Goal: Information Seeking & Learning: Learn about a topic

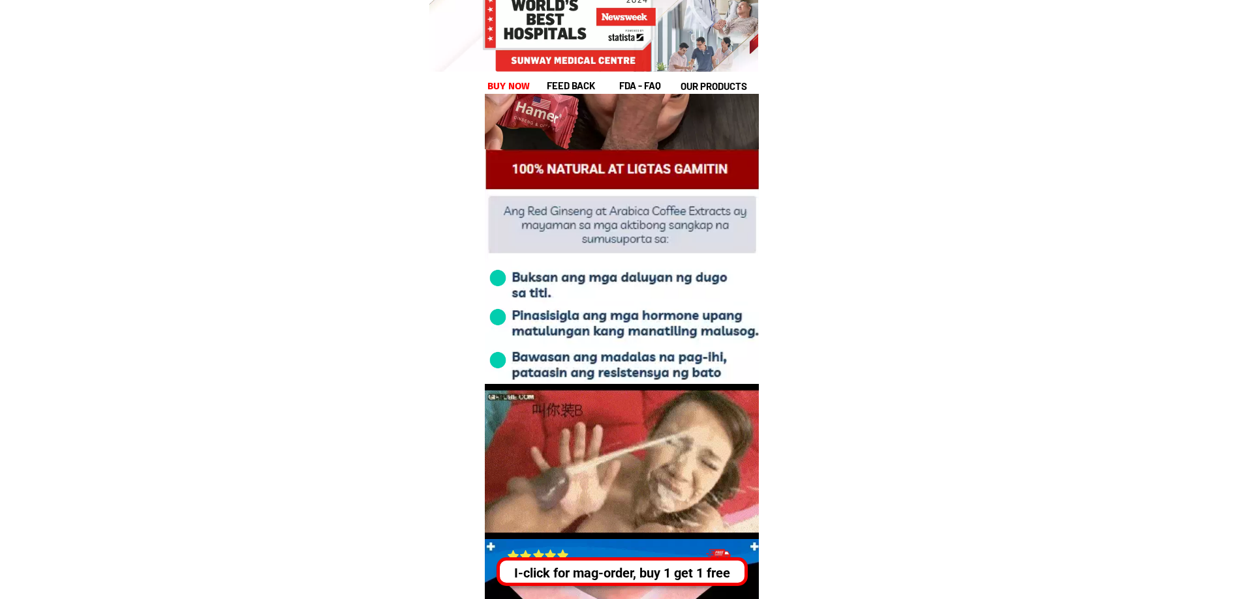
scroll to position [3000, 0]
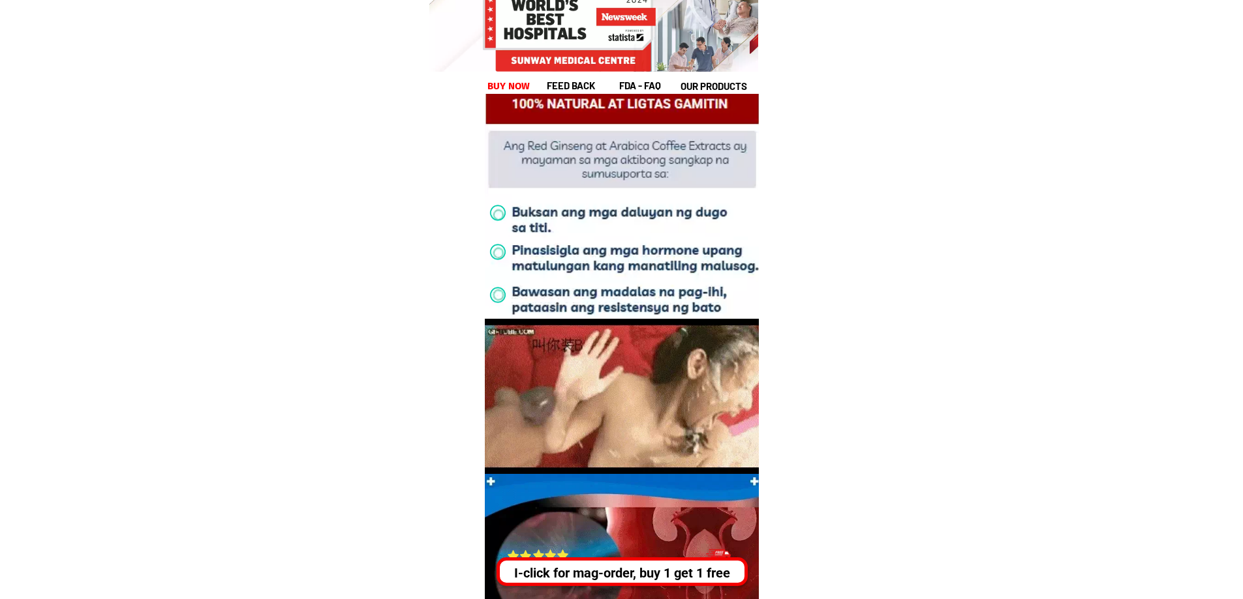
drag, startPoint x: 584, startPoint y: 204, endPoint x: 673, endPoint y: 284, distance: 119.2
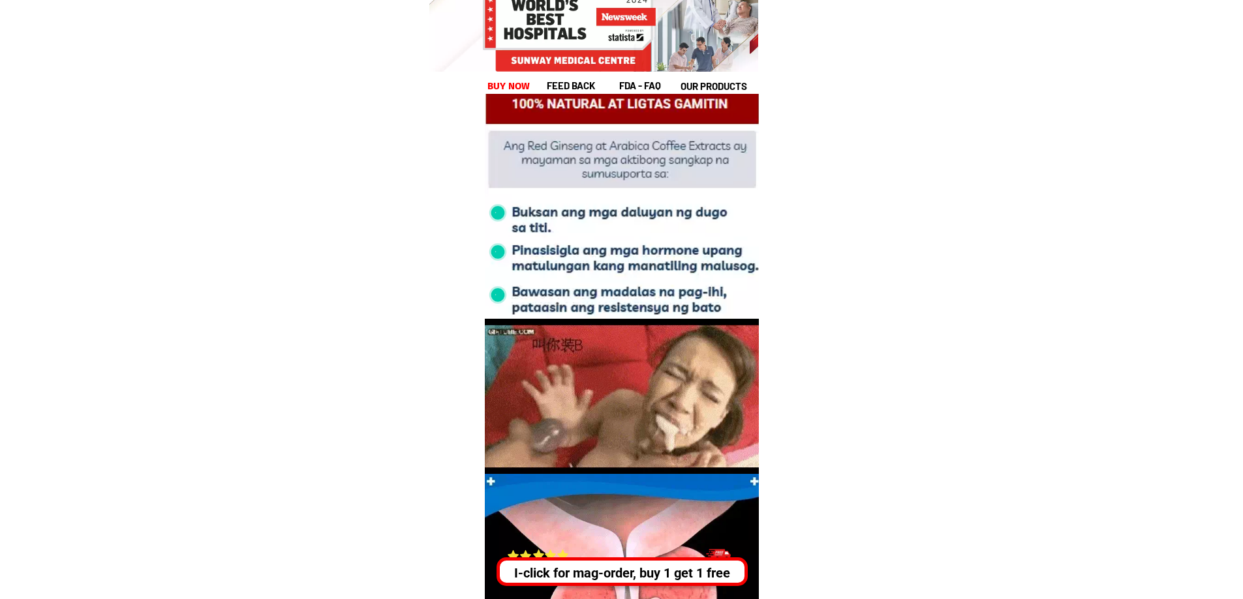
click at [673, 284] on div at bounding box center [654, 201] width 341 height 235
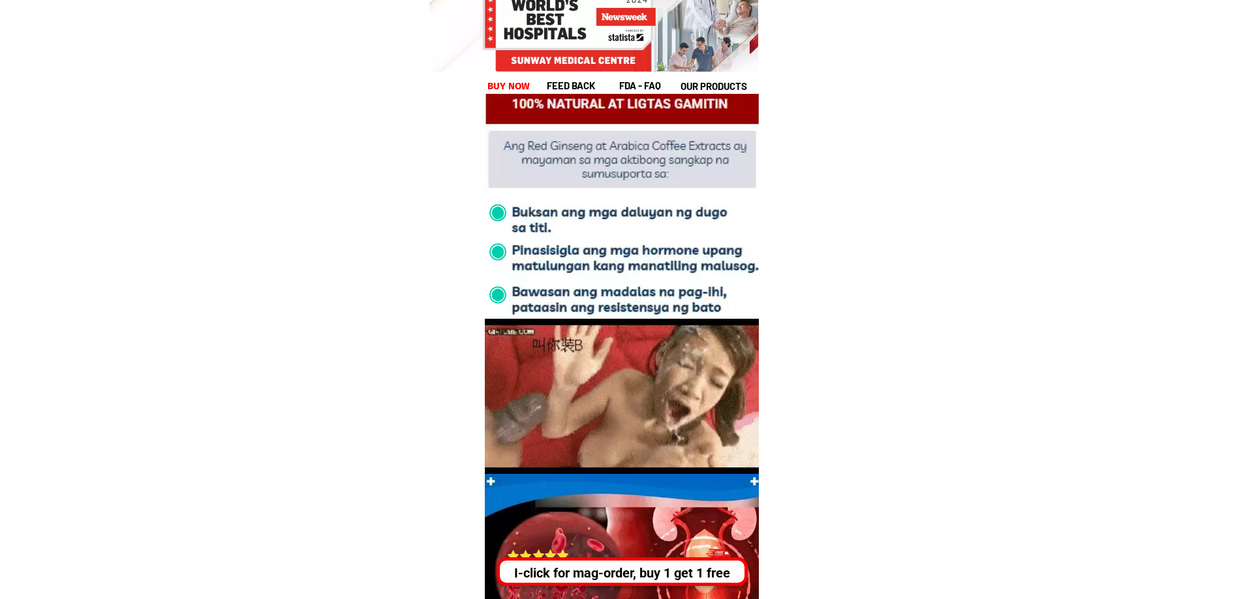
scroll to position [3522, 0]
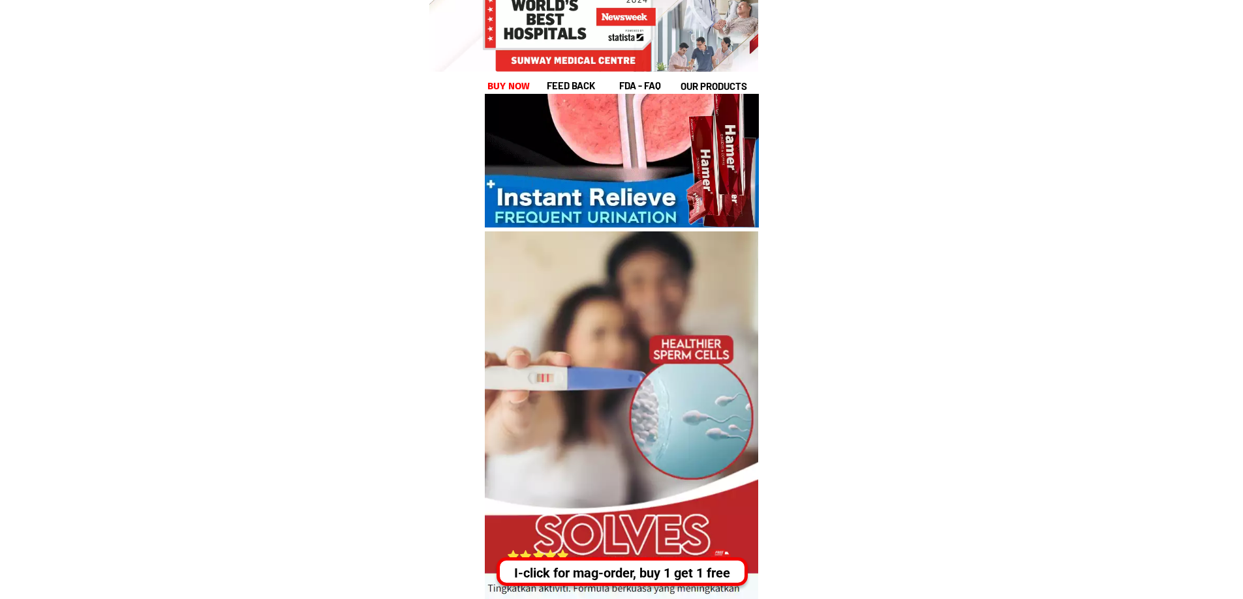
drag, startPoint x: 557, startPoint y: 196, endPoint x: 650, endPoint y: 334, distance: 166.4
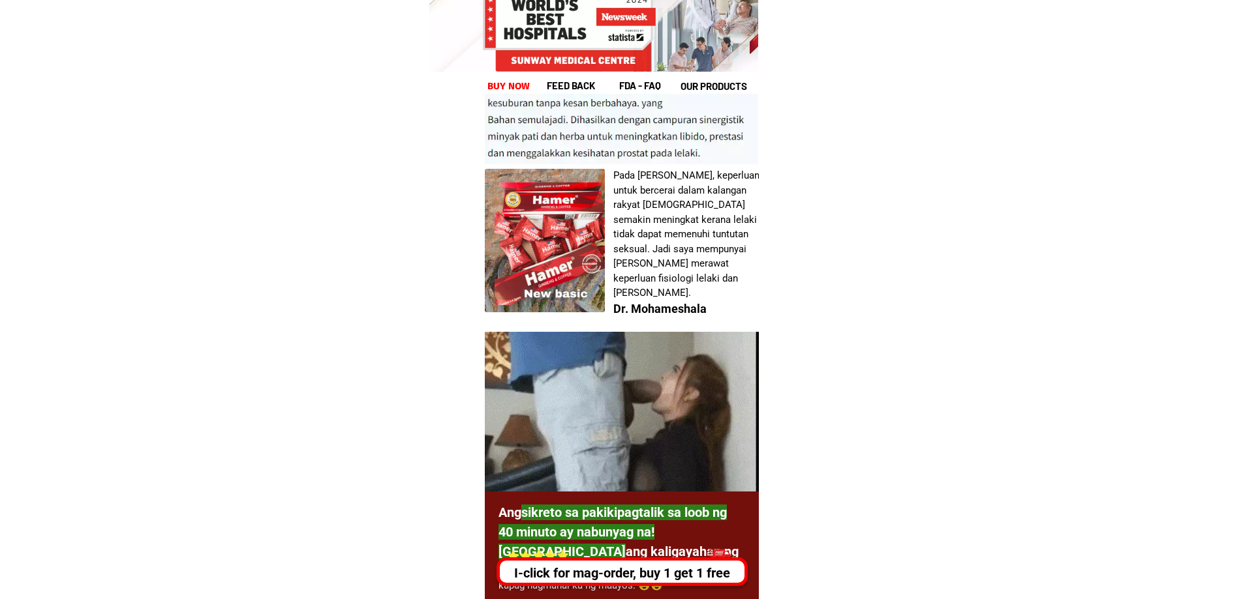
scroll to position [4109, 0]
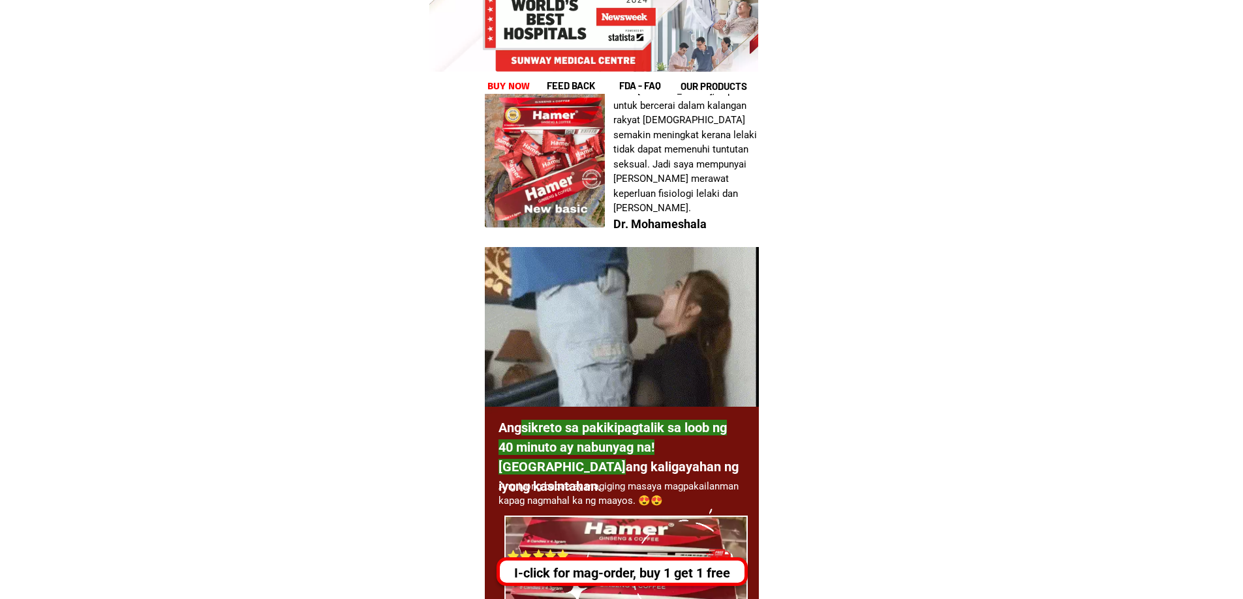
drag, startPoint x: 633, startPoint y: 104, endPoint x: 683, endPoint y: 188, distance: 98.5
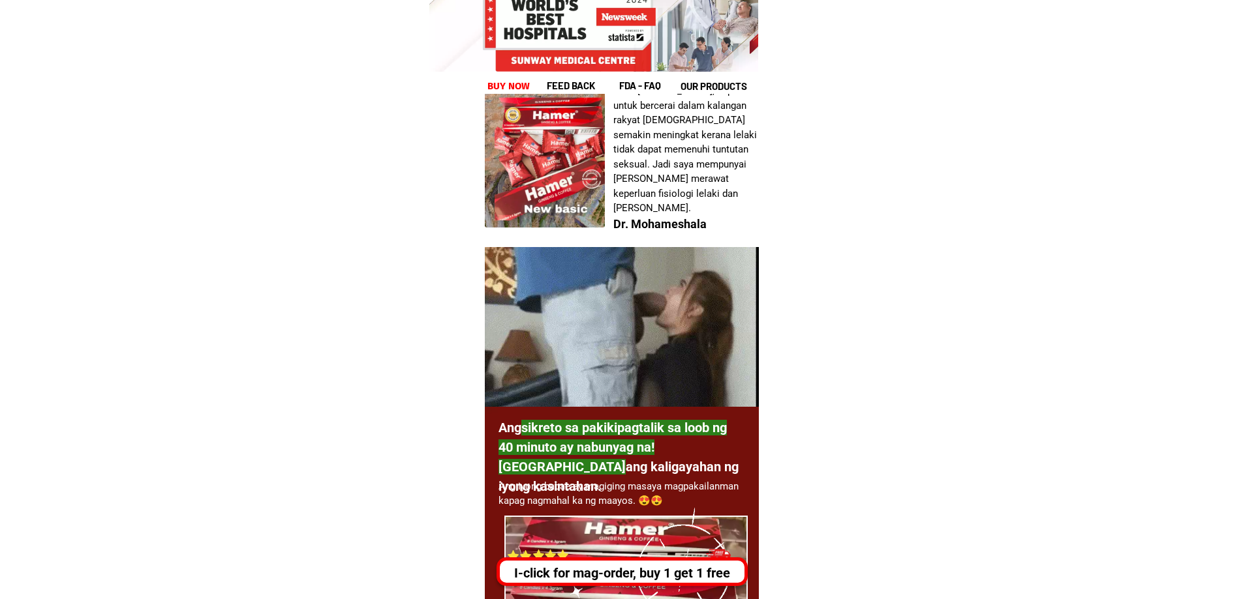
click at [683, 188] on h1 "Pada [PERSON_NAME], keperluan untuk bercerai dalam kalangan rakyat [DEMOGRAPHIC…" at bounding box center [686, 149] width 146 height 132
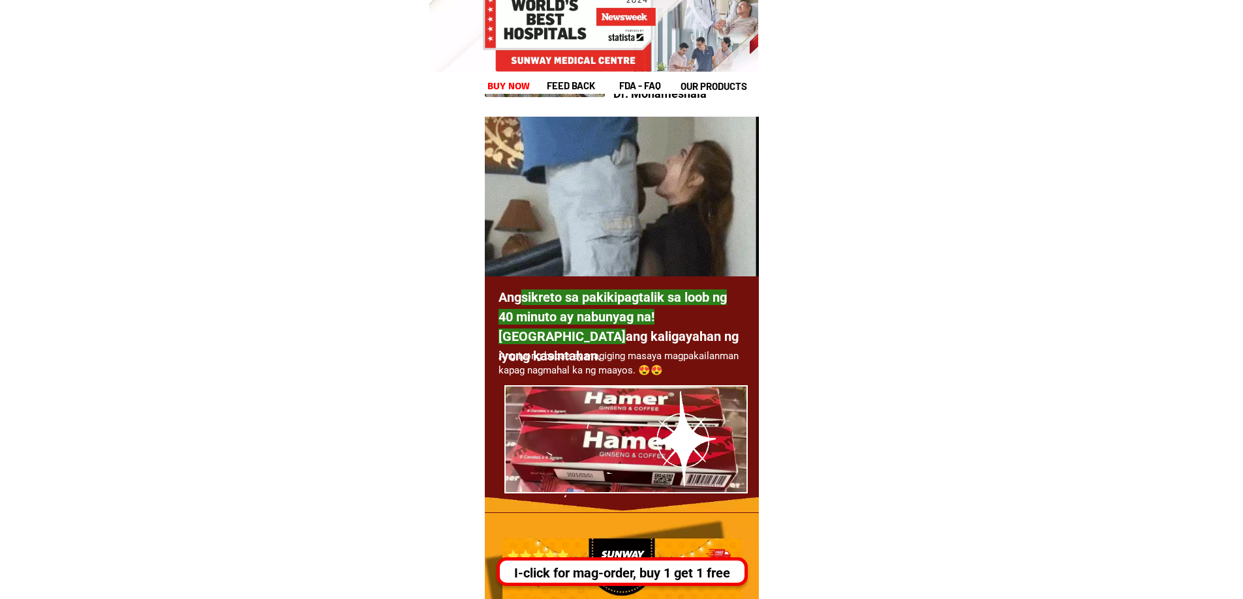
scroll to position [4305, 0]
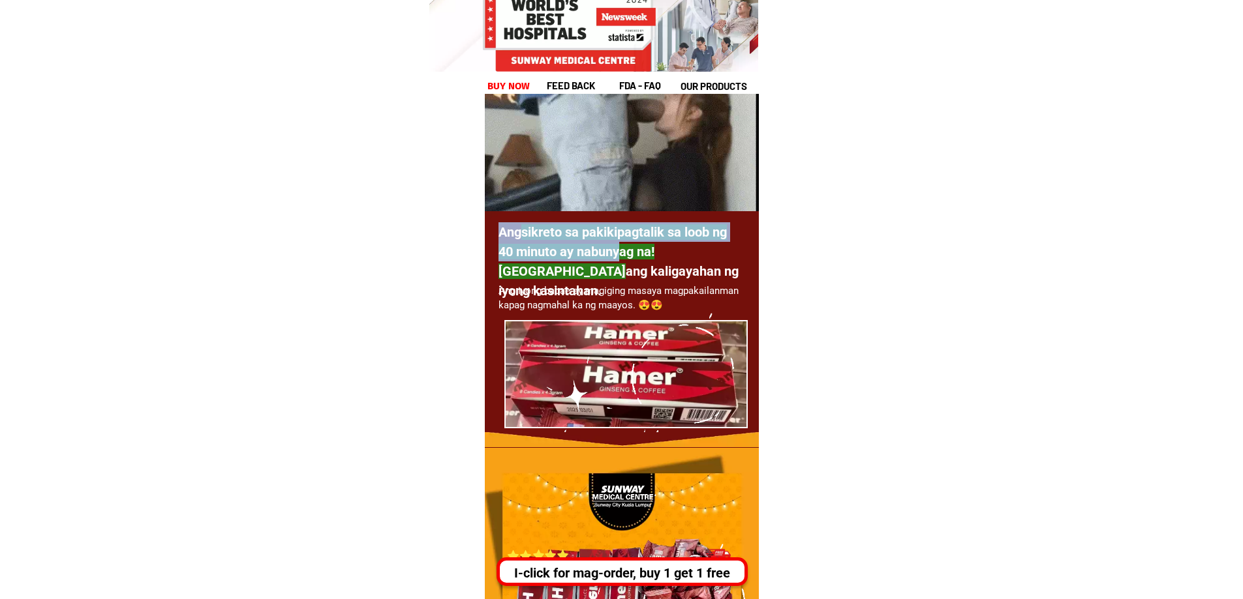
drag, startPoint x: 498, startPoint y: 226, endPoint x: 622, endPoint y: 249, distance: 126.1
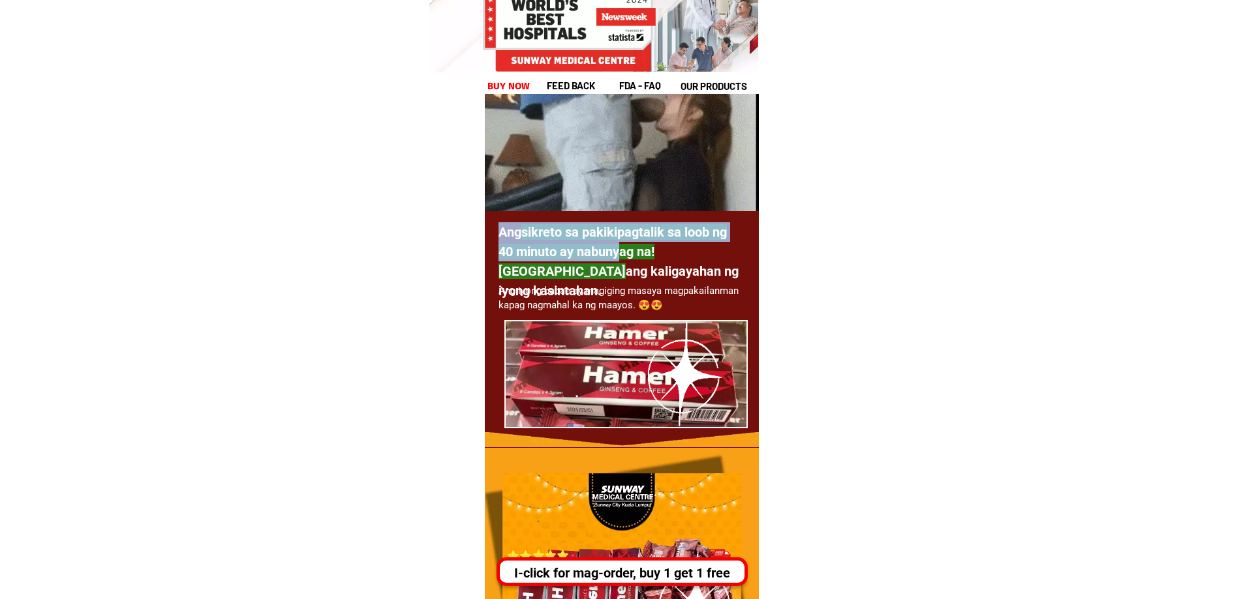
click at [622, 249] on font "Ang sikreto sa pakikipagtalik sa loob ng 40 minuto ay nabunyag na! [PERSON_NAME…" at bounding box center [618, 261] width 240 height 74
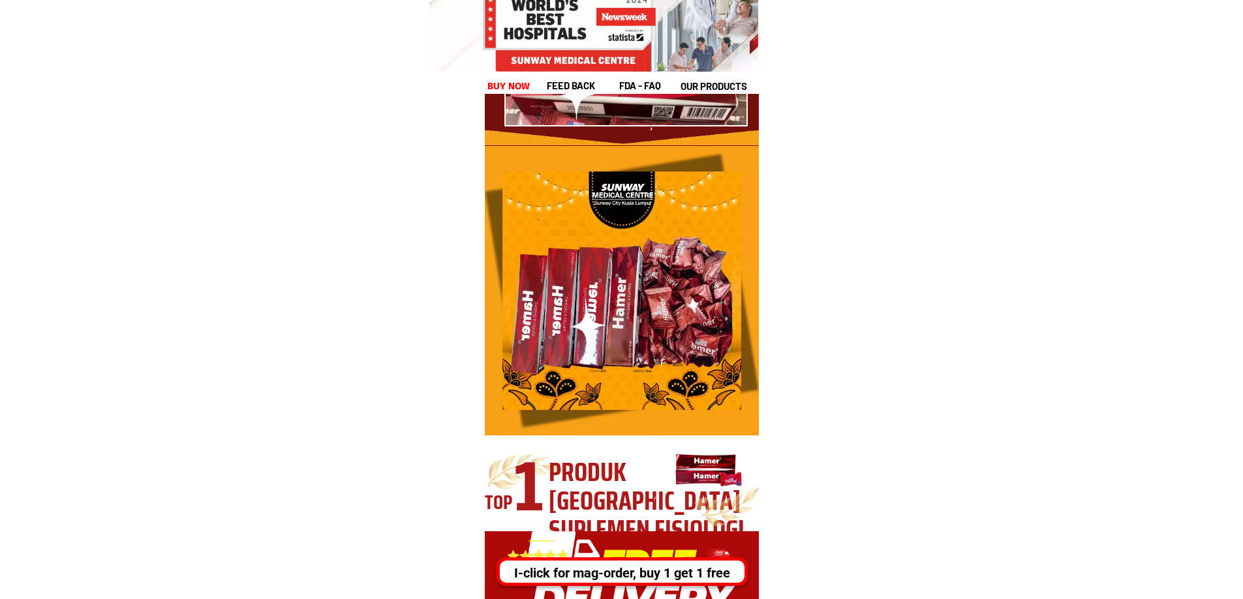
scroll to position [4761, 0]
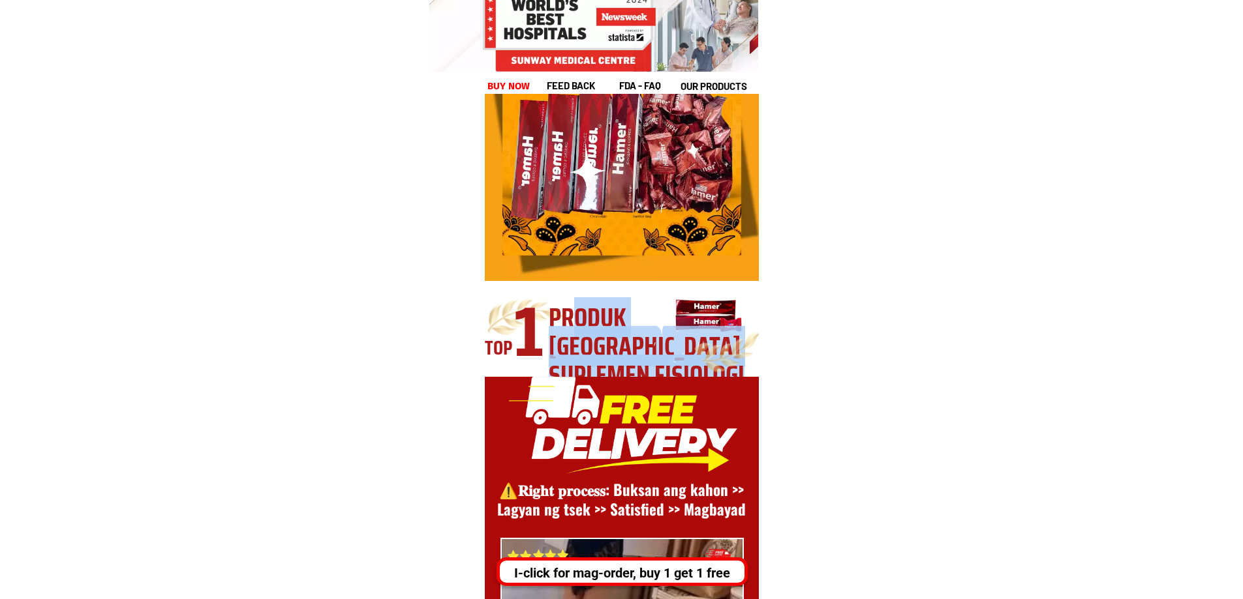
drag, startPoint x: 570, startPoint y: 299, endPoint x: 645, endPoint y: 359, distance: 96.1
click at [645, 359] on div "TOP 1 Produk usa suplemen fisiologi" at bounding box center [622, 328] width 274 height 97
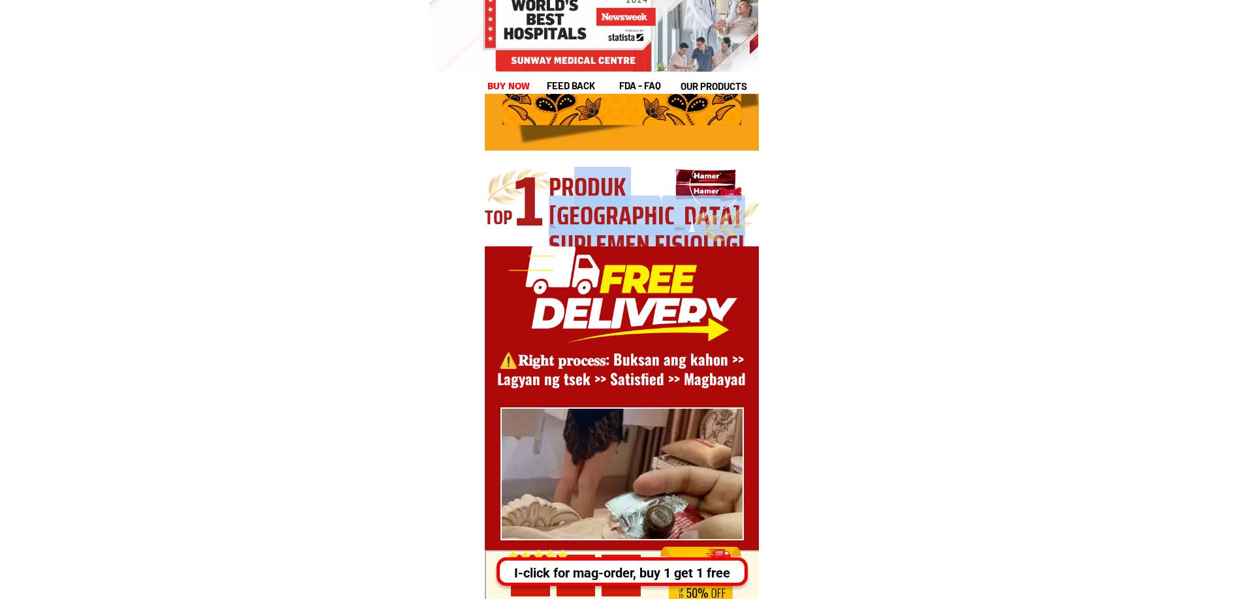
scroll to position [5022, 0]
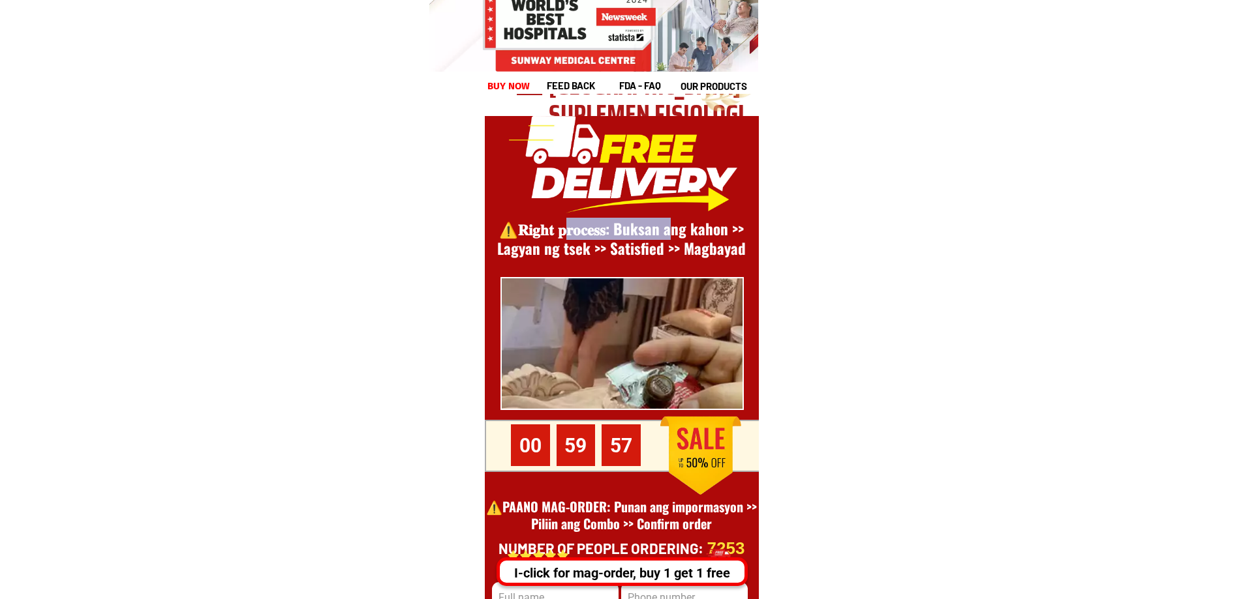
drag, startPoint x: 575, startPoint y: 230, endPoint x: 681, endPoint y: 235, distance: 106.4
click at [681, 235] on font "⚠️️𝐑𝐢𝐠𝐡𝐭 𝐩𝐫𝐨𝐜𝐞𝐬𝐬: Buksan ang kahon >> Lagyan ng tsek >> Satisfied >> Magbayad" at bounding box center [621, 239] width 249 height 42
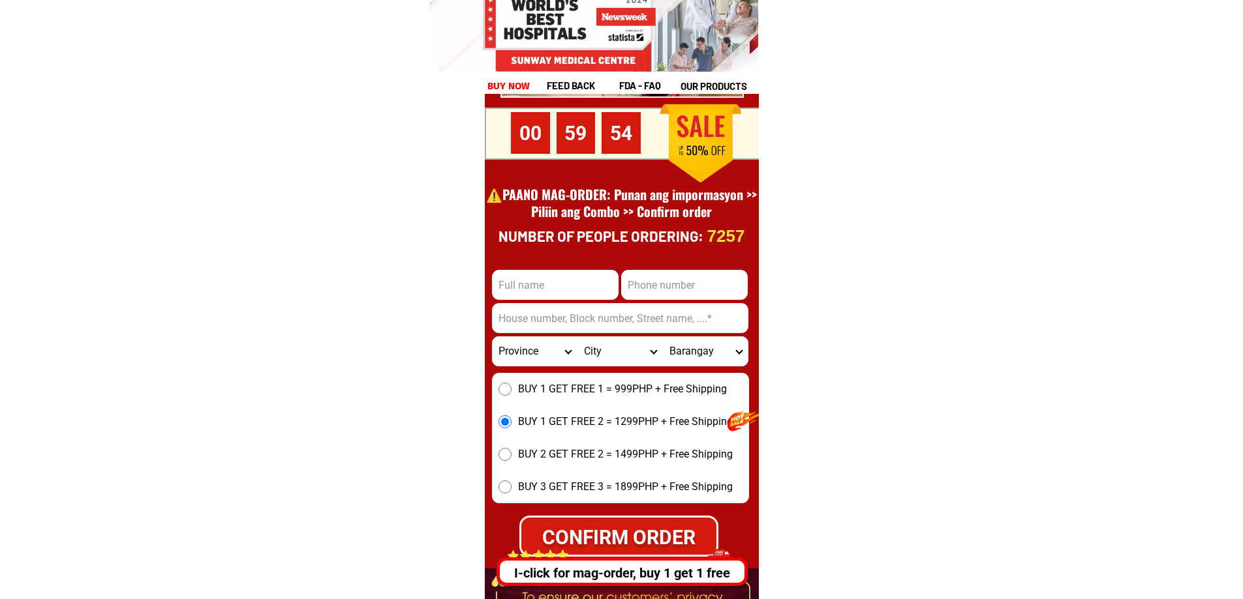
scroll to position [5348, 0]
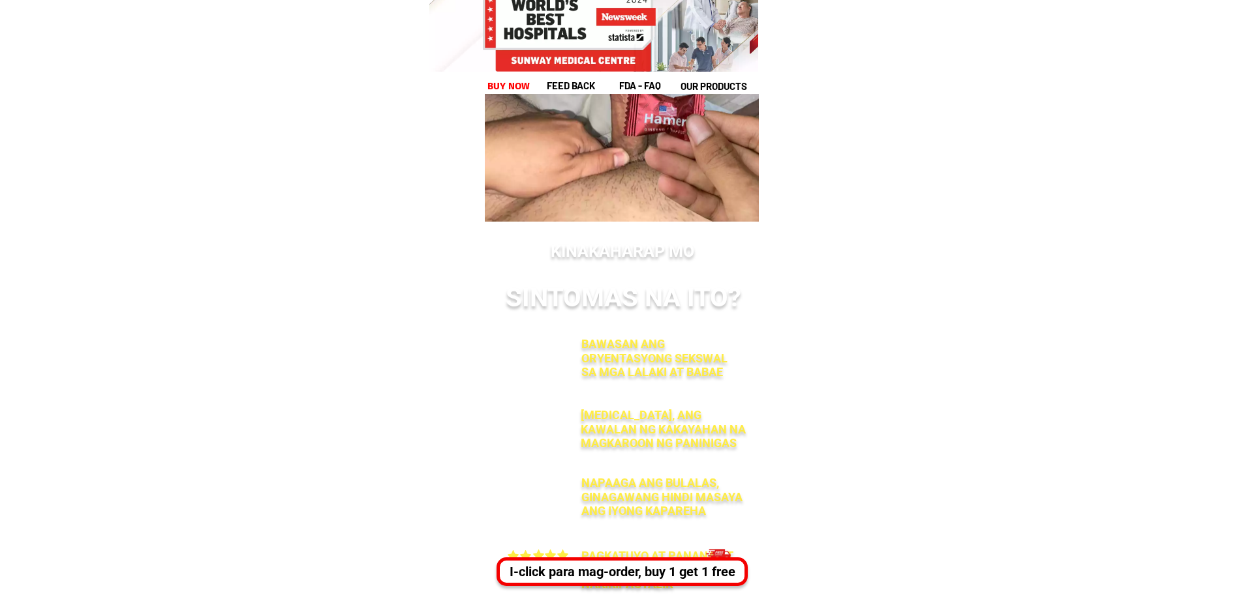
scroll to position [8153, 0]
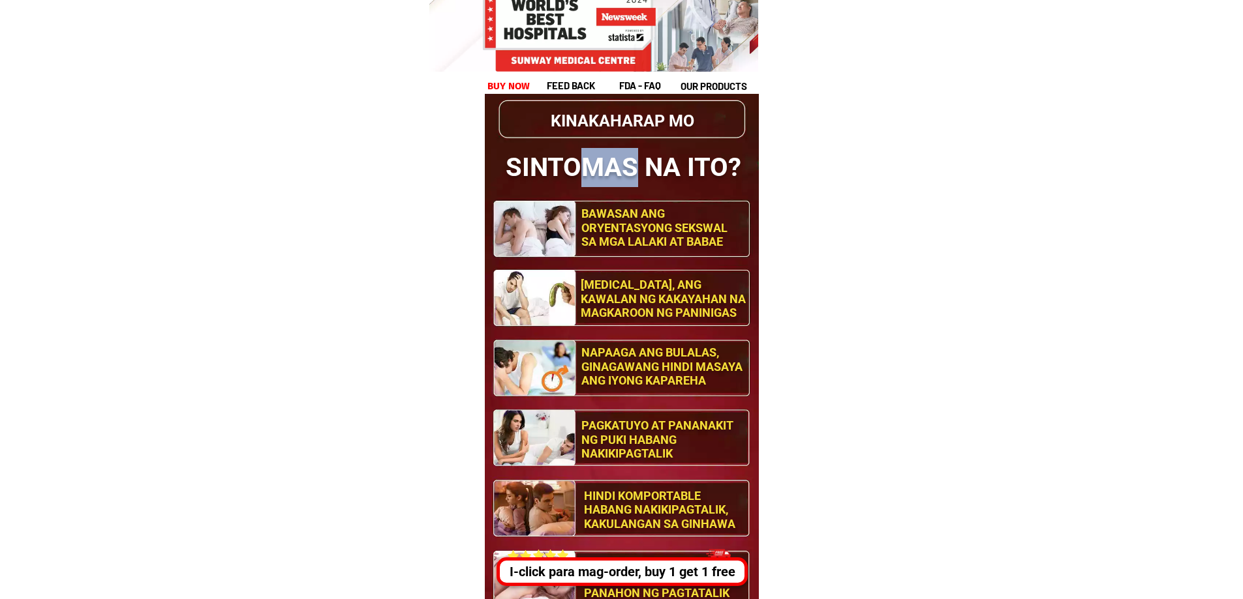
drag, startPoint x: 586, startPoint y: 163, endPoint x: 633, endPoint y: 158, distance: 47.2
click at [633, 158] on h1 "sintomas na ito?" at bounding box center [627, 167] width 245 height 39
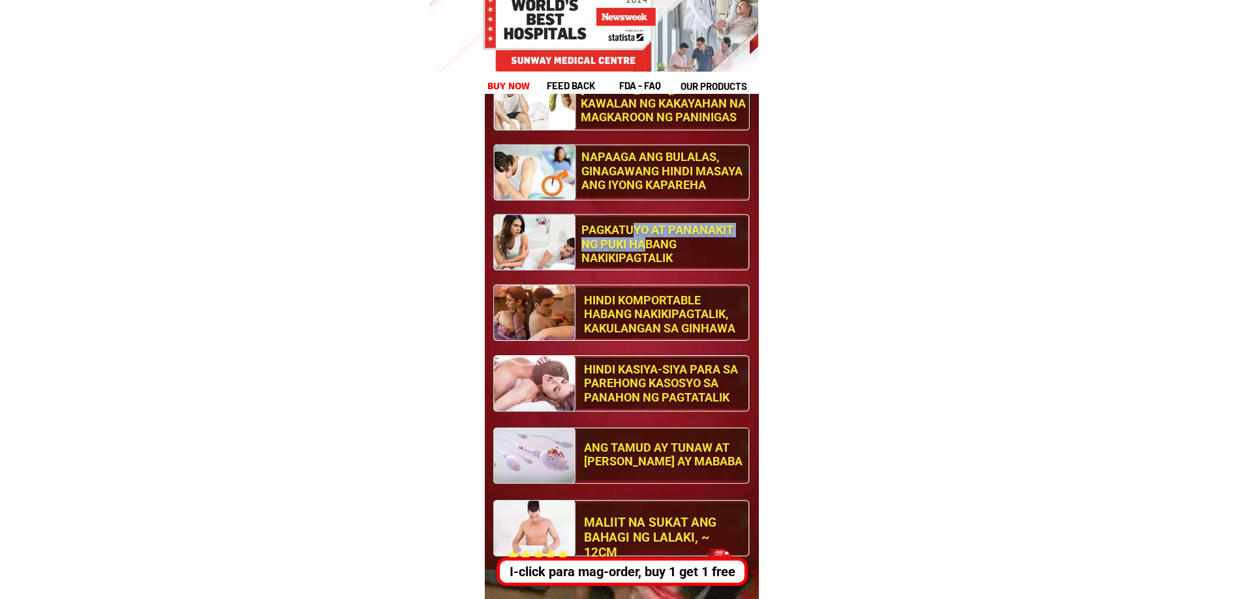
drag, startPoint x: 629, startPoint y: 226, endPoint x: 648, endPoint y: 245, distance: 25.8
click at [648, 245] on h1 "Pagkatuyo at pananakit ng puki habang nakikipagtalik" at bounding box center [665, 244] width 169 height 42
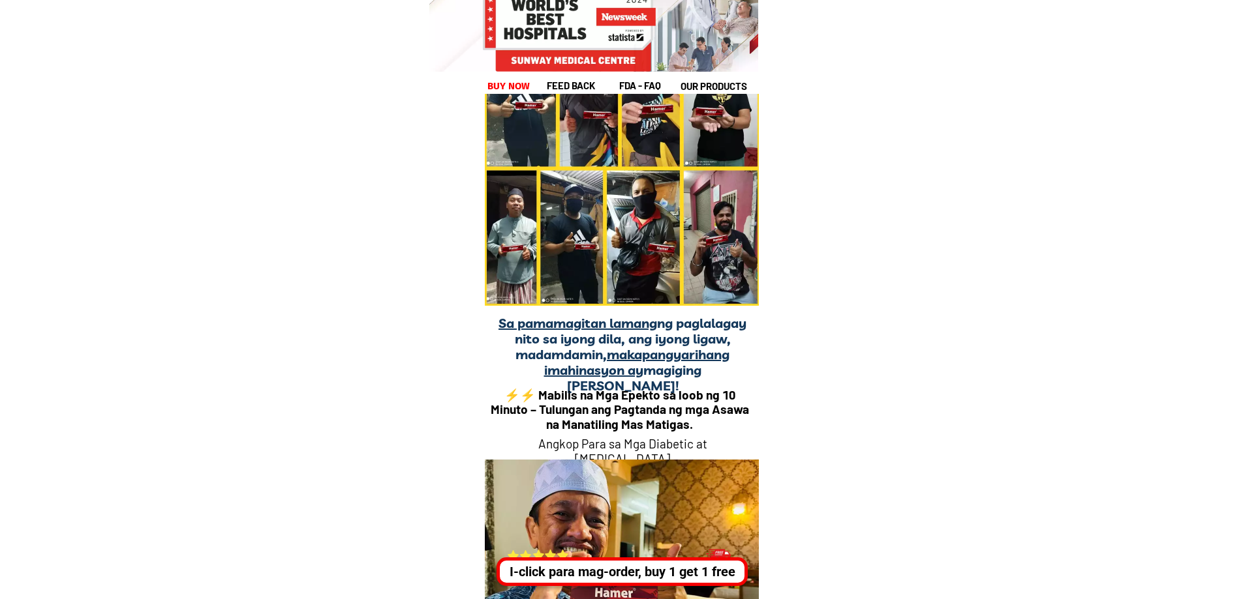
scroll to position [9653, 0]
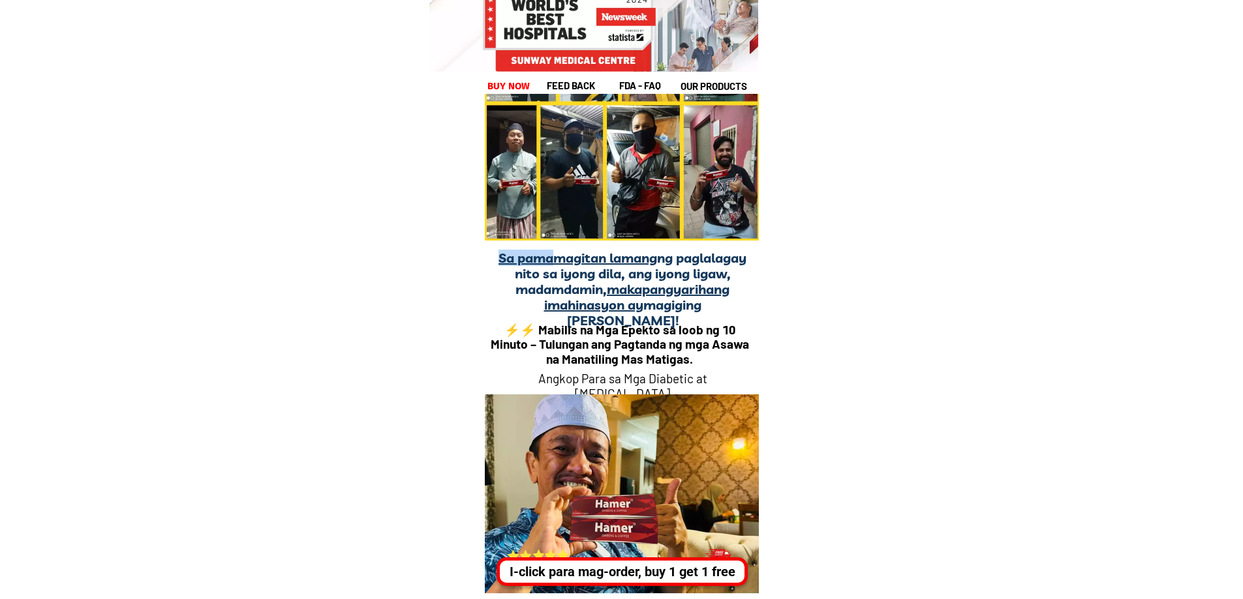
drag, startPoint x: 546, startPoint y: 260, endPoint x: 622, endPoint y: 318, distance: 95.9
click at [622, 318] on div "Sa pamamagitan lamang ng paglalagay nito sa iyong dila, ang iyong ligaw, madamd…" at bounding box center [622, 317] width 274 height 155
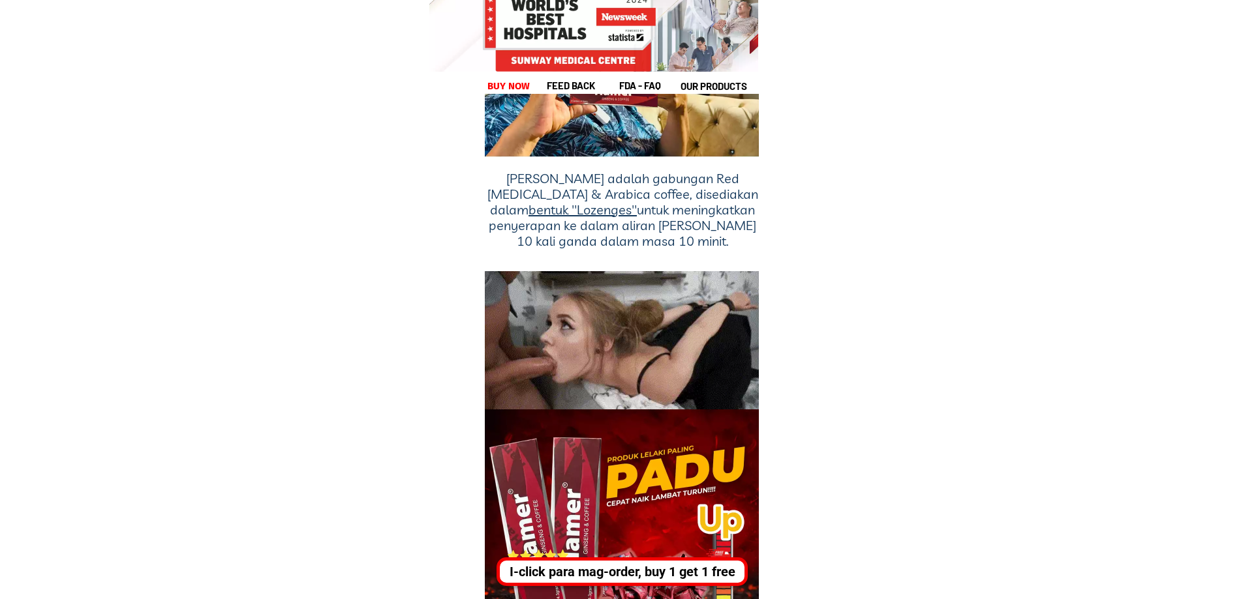
scroll to position [10175, 0]
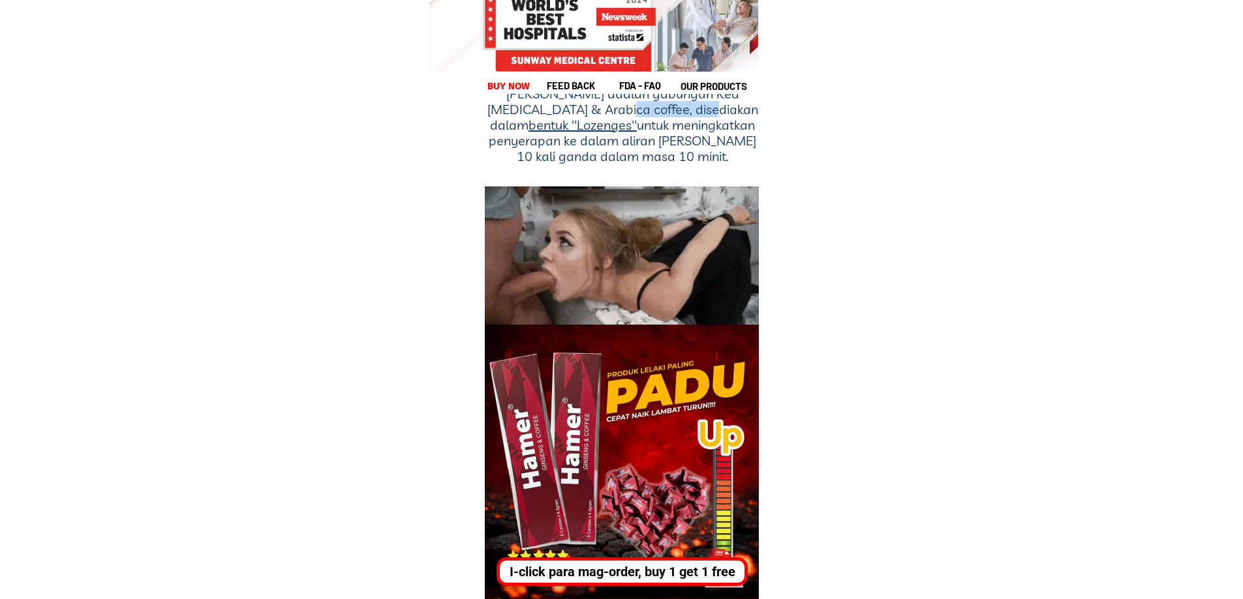
drag, startPoint x: 636, startPoint y: 112, endPoint x: 720, endPoint y: 111, distance: 84.1
click at [720, 111] on h1 "Candy Hammer adalah gabungan Red Ginseng & Arabica coffee, disediakan dalam ben…" at bounding box center [622, 125] width 271 height 78
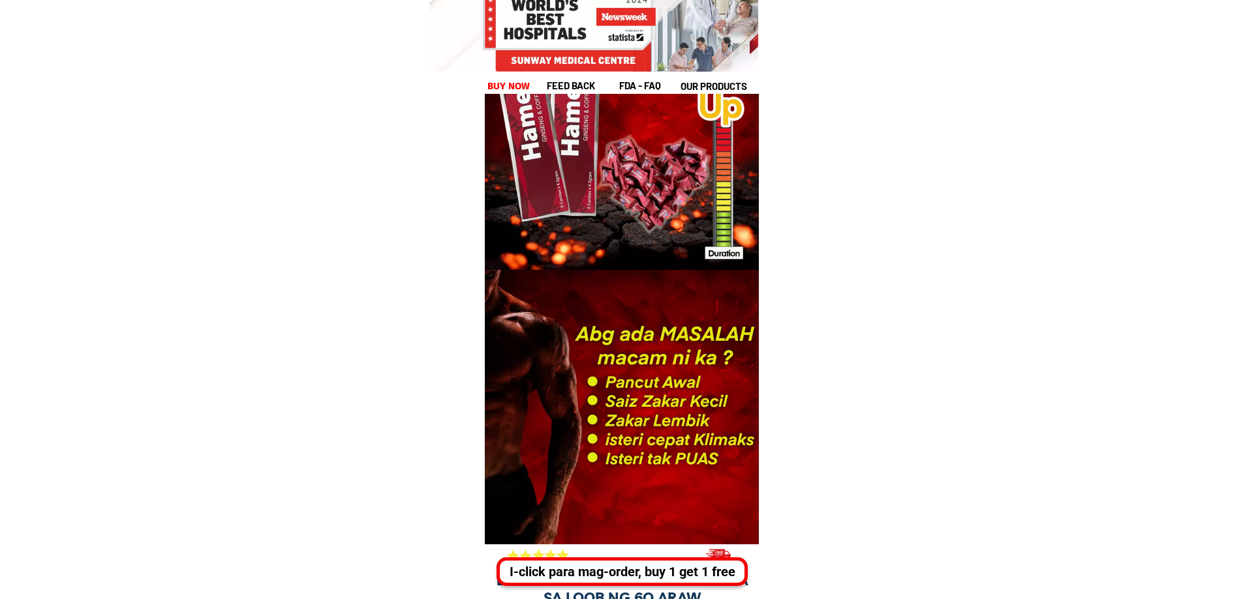
scroll to position [10631, 0]
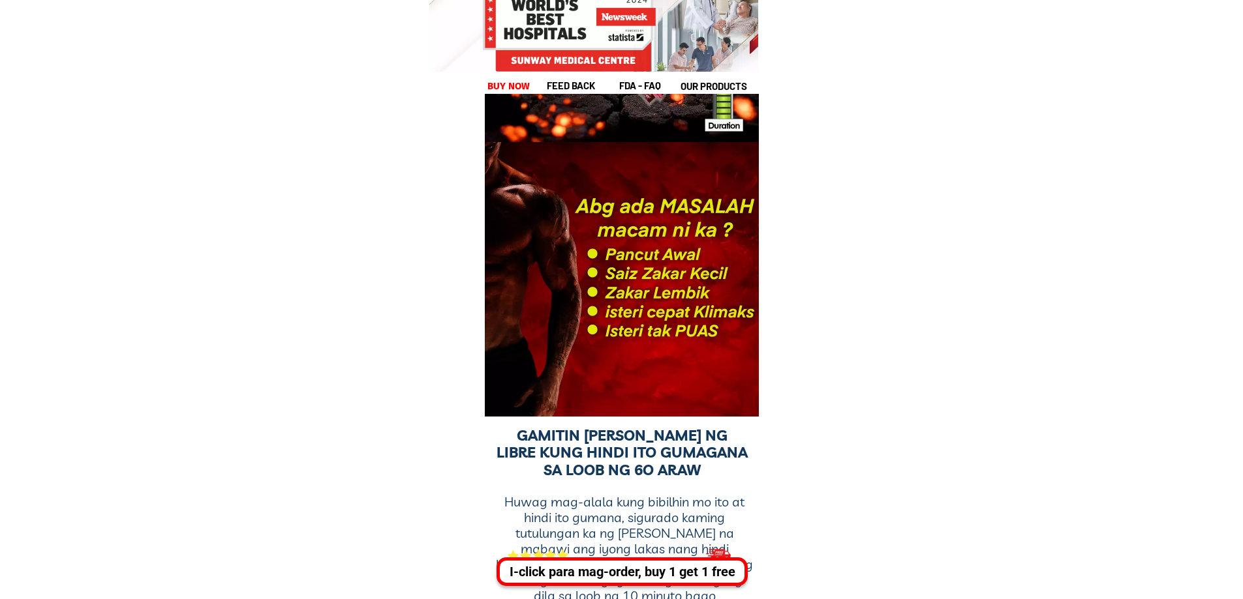
drag, startPoint x: 610, startPoint y: 202, endPoint x: 655, endPoint y: 291, distance: 100.0
click at [655, 291] on div at bounding box center [622, 279] width 275 height 275
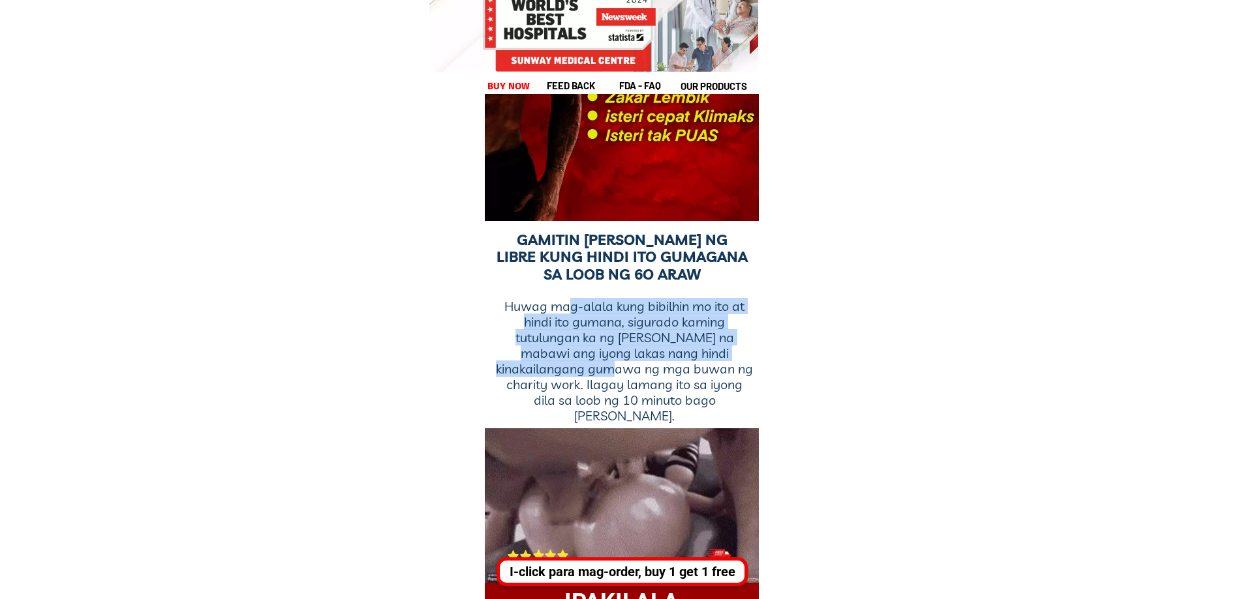
drag, startPoint x: 569, startPoint y: 305, endPoint x: 628, endPoint y: 361, distance: 81.6
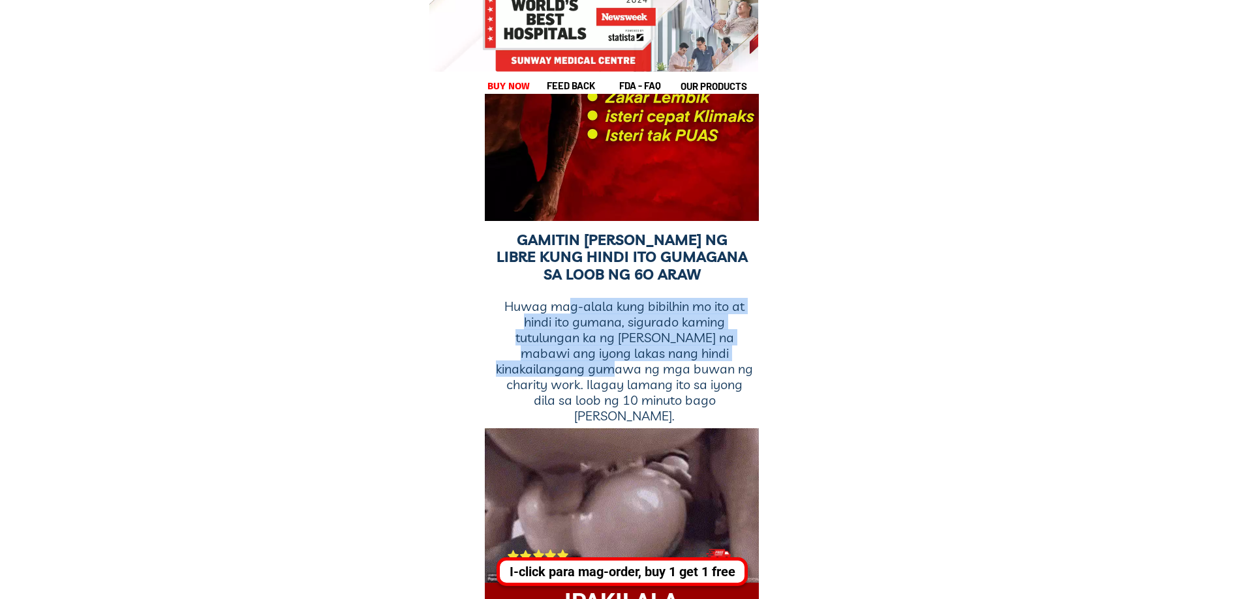
click at [628, 361] on h1 "Huwag mag-alala kung bibilhin mo ito at hindi ito gumana, sigurado kaming tutul…" at bounding box center [624, 361] width 258 height 125
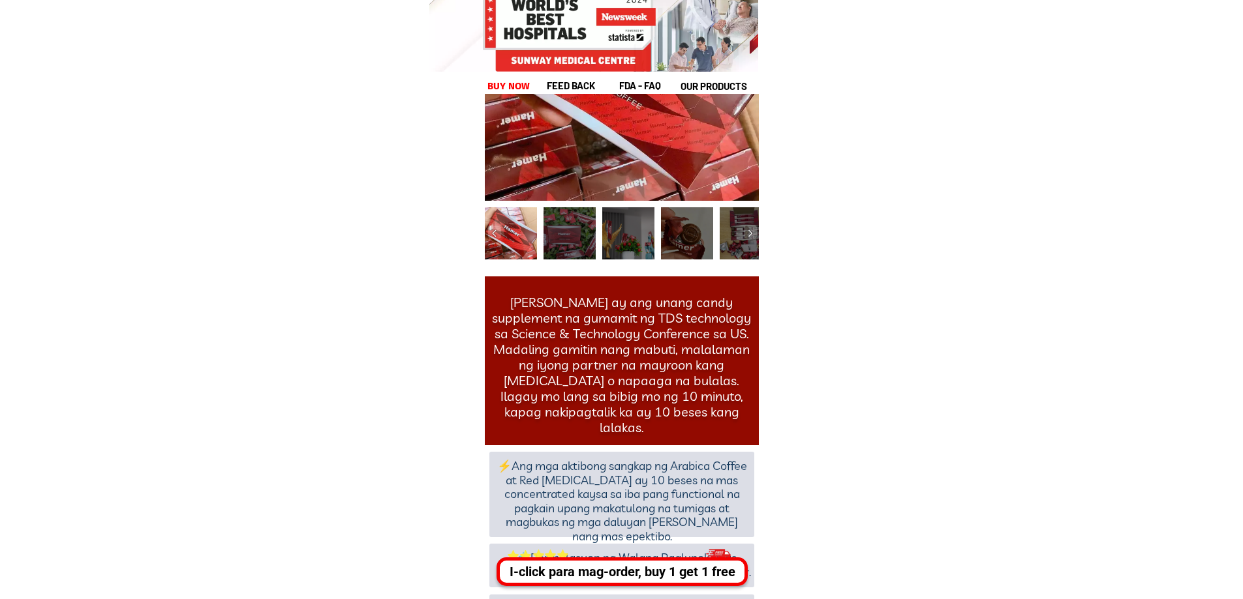
scroll to position [11545, 0]
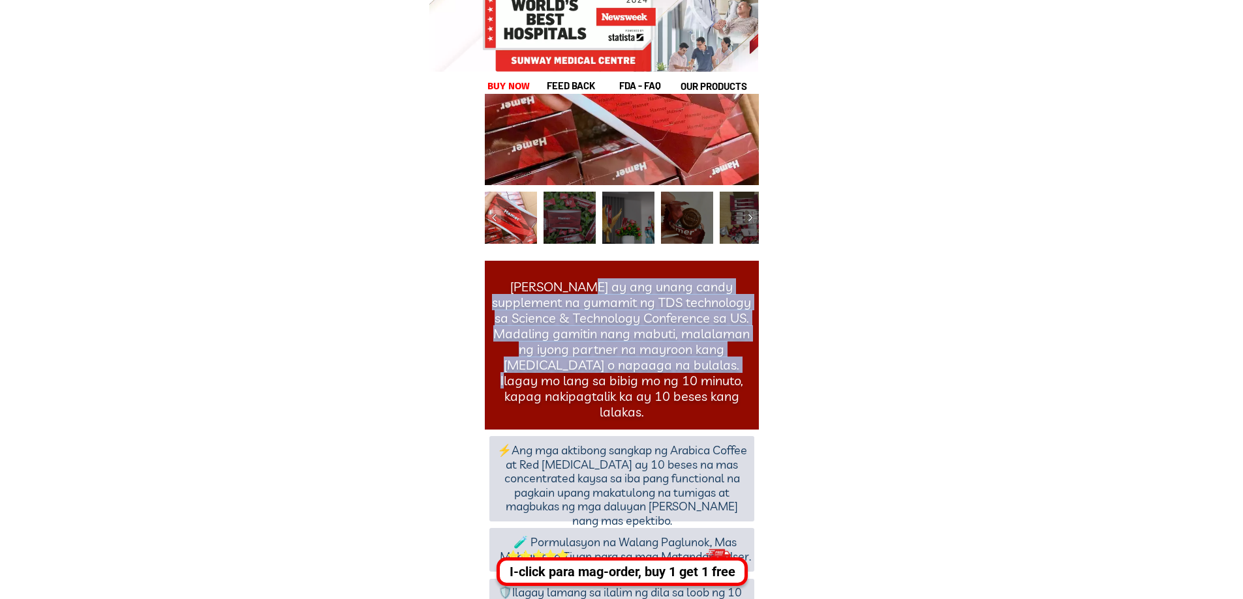
drag, startPoint x: 593, startPoint y: 317, endPoint x: 651, endPoint y: 372, distance: 80.3
click at [651, 372] on h1 "[PERSON_NAME] ay ang unang candy supplement na gumamit ng TDS technology sa Sci…" at bounding box center [621, 349] width 265 height 141
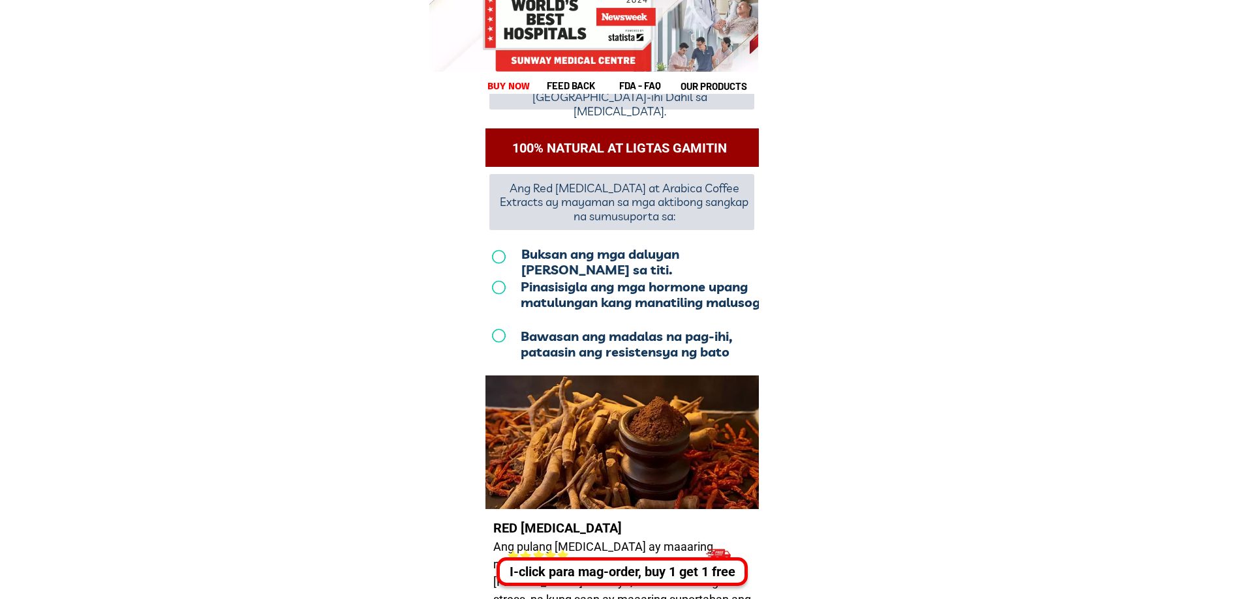
scroll to position [12132, 0]
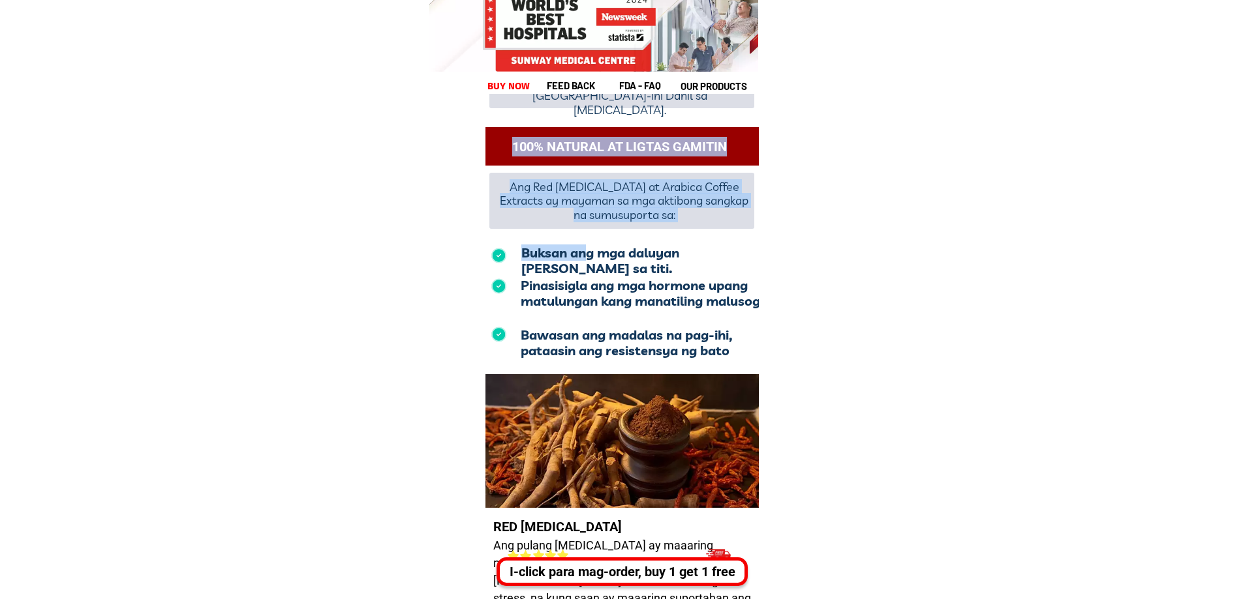
drag, startPoint x: 584, startPoint y: 245, endPoint x: 635, endPoint y: 326, distance: 95.9
click at [635, 326] on div "100% natural at ligtas gamitin Ang Red Ginseng at Arabica Coffee Extracts ay ma…" at bounding box center [622, 411] width 274 height 566
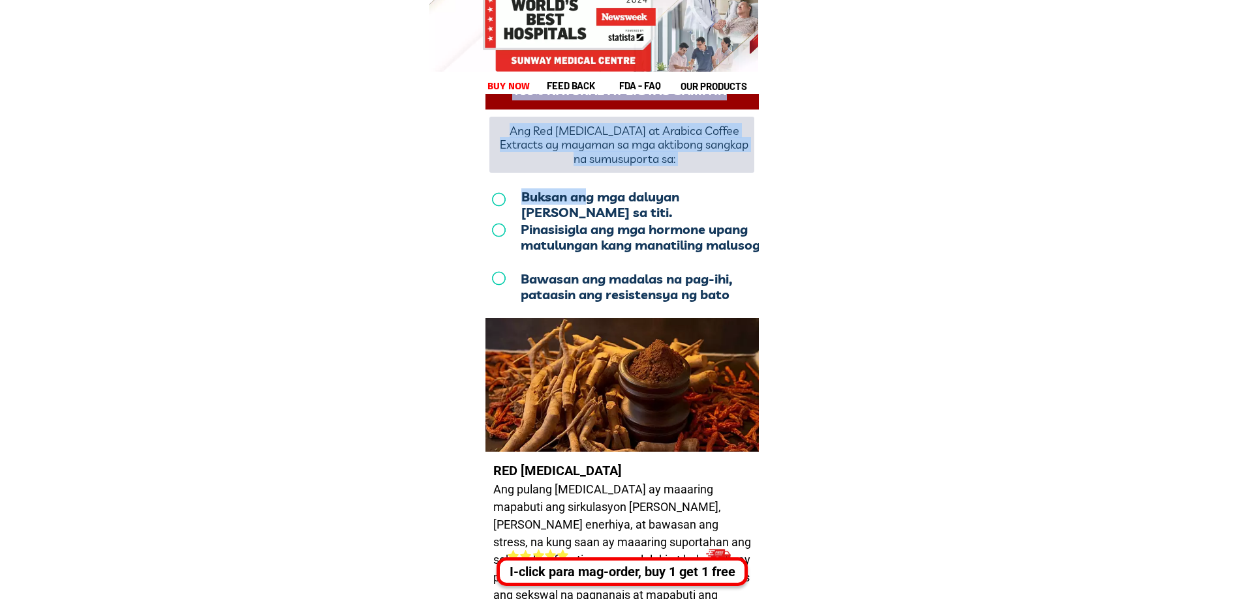
scroll to position [12392, 0]
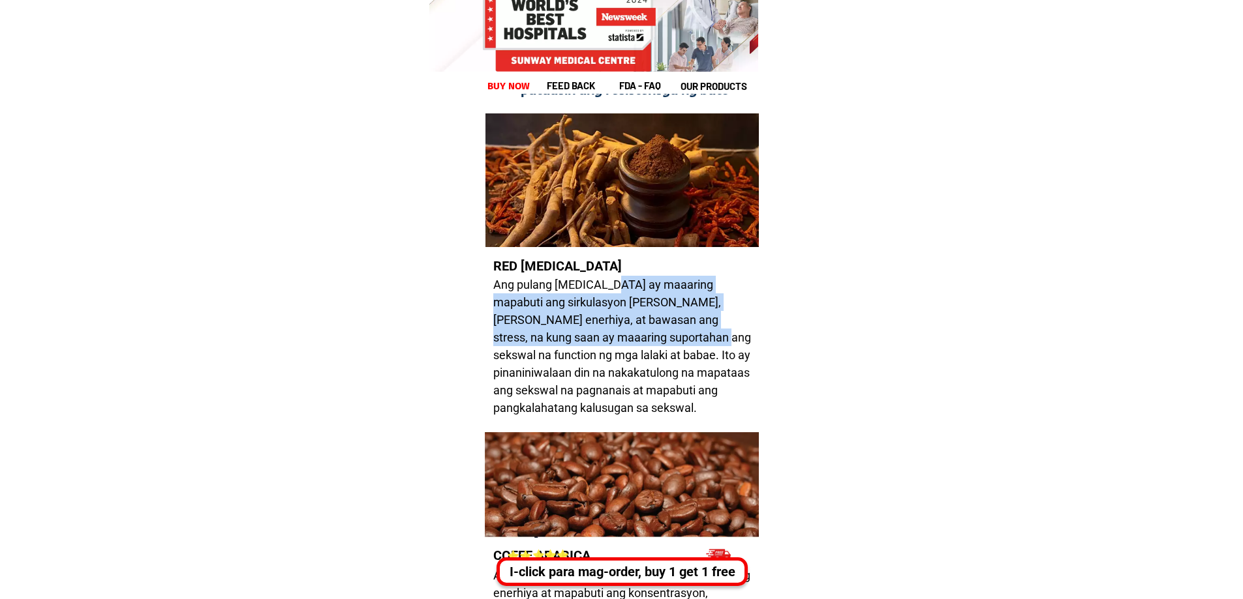
drag, startPoint x: 610, startPoint y: 283, endPoint x: 635, endPoint y: 344, distance: 65.5
click at [635, 344] on h1 "Ang pulang [MEDICAL_DATA] ay maaaring mapabuti ang sirkulasyon [PERSON_NAME], […" at bounding box center [622, 346] width 258 height 141
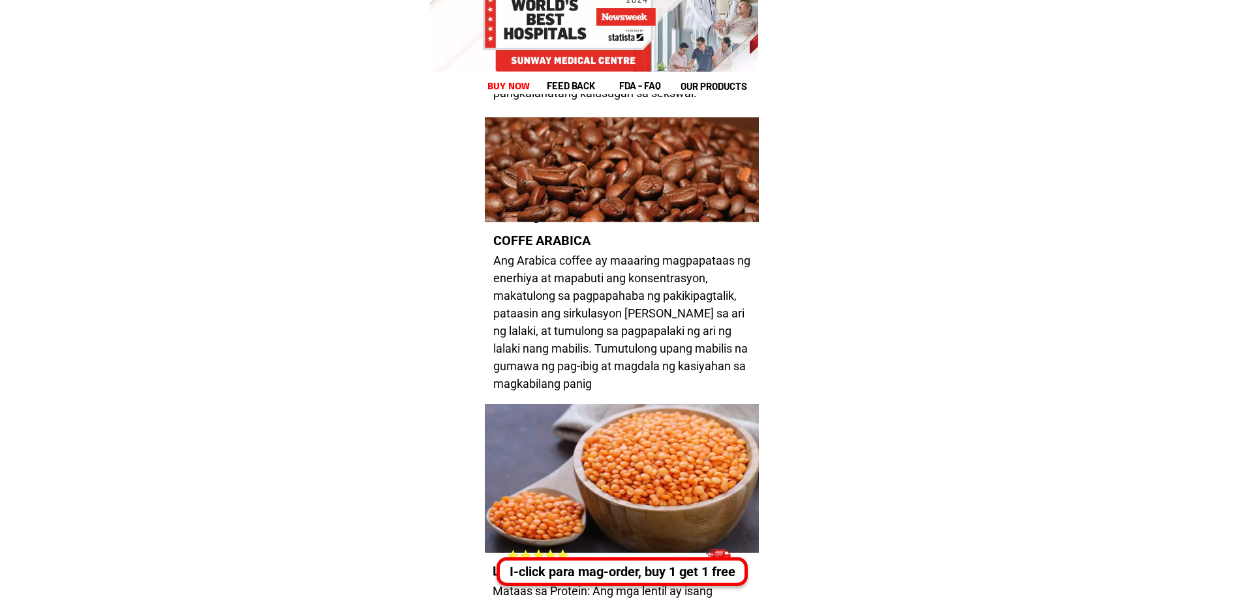
scroll to position [12719, 0]
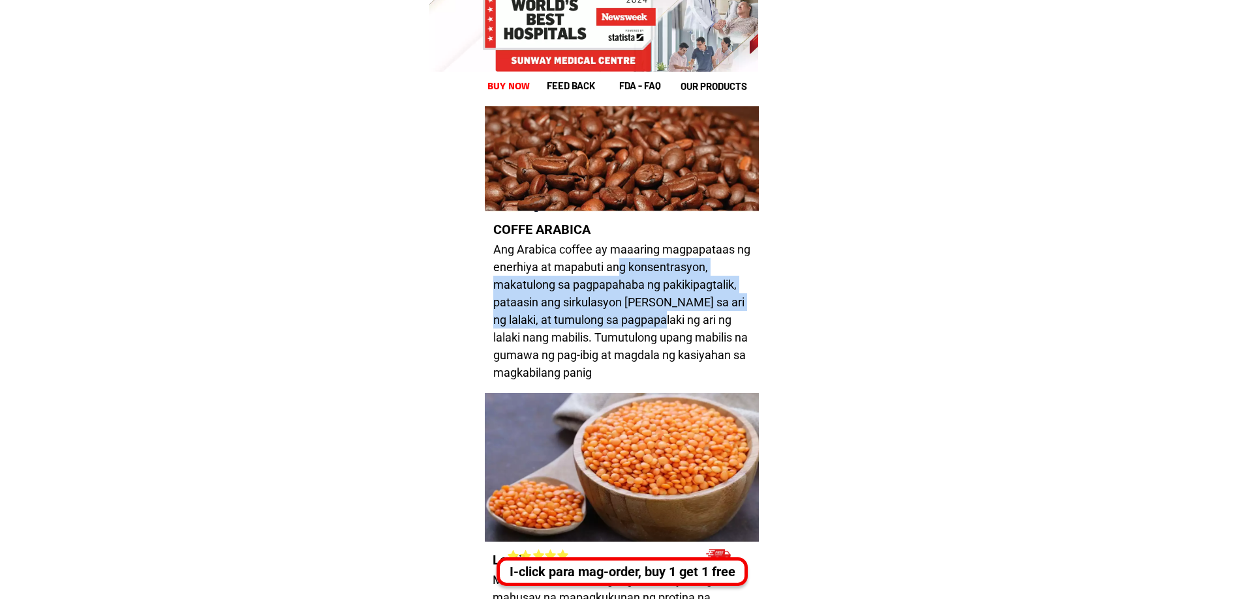
drag, startPoint x: 615, startPoint y: 258, endPoint x: 646, endPoint y: 324, distance: 72.1
click at [646, 324] on h1 "Ang Arabica coffee ay maaaring magpapataas ng enerhiya at mapabuti ang konsentr…" at bounding box center [622, 311] width 258 height 141
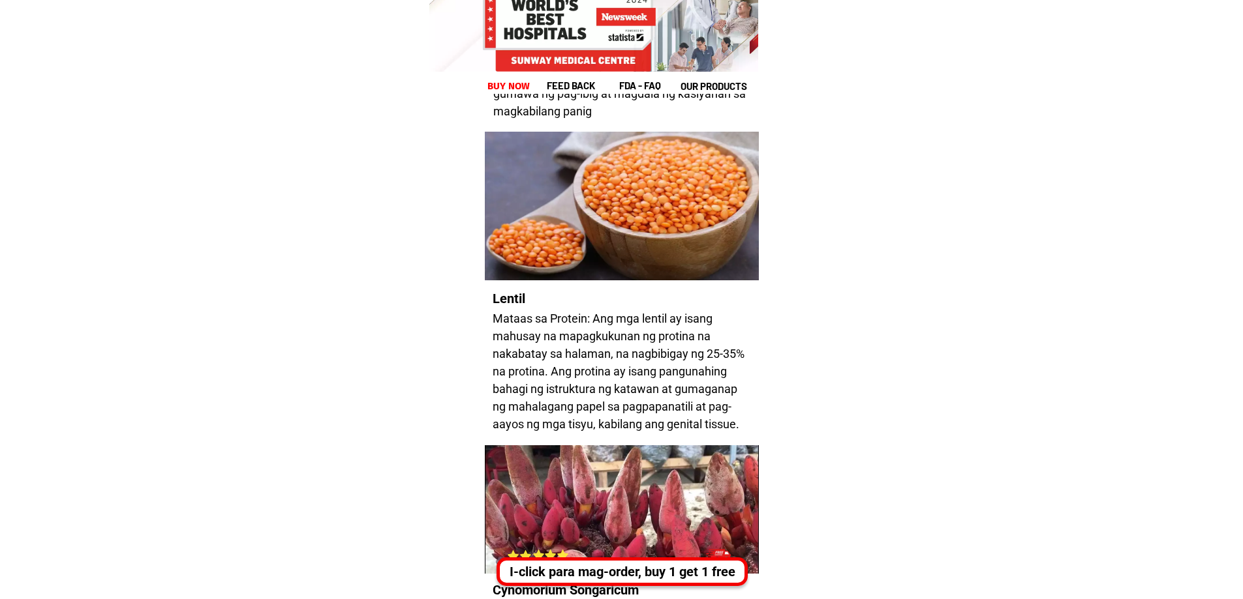
scroll to position [13045, 0]
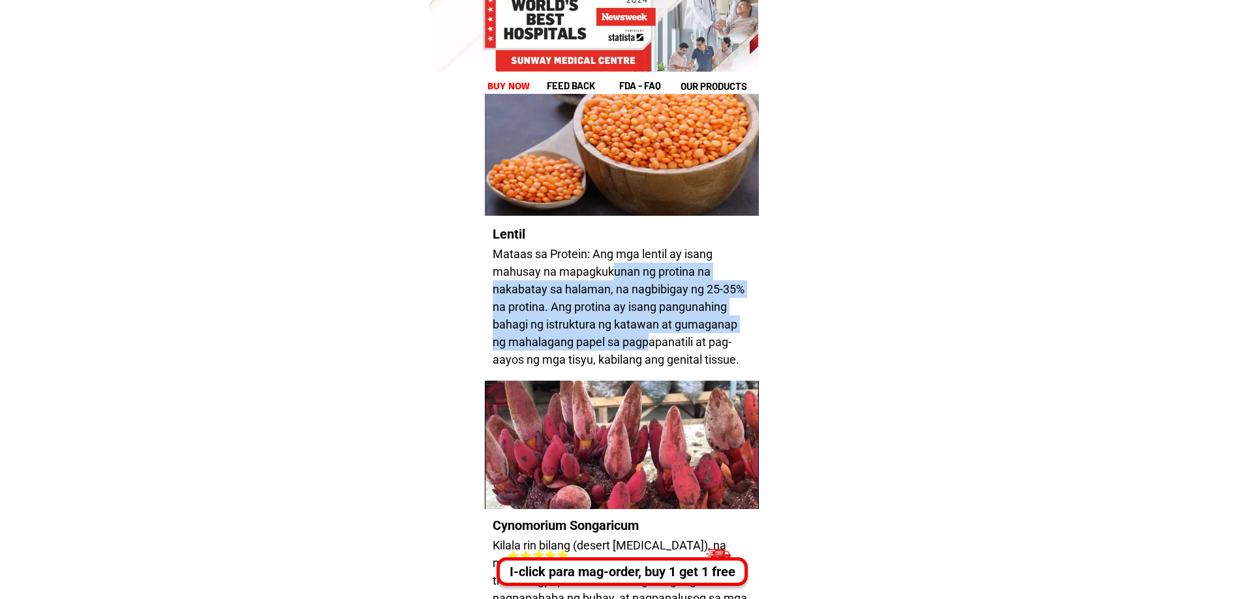
drag, startPoint x: 616, startPoint y: 279, endPoint x: 650, endPoint y: 342, distance: 72.1
click at [650, 342] on h1 "Mataas sa Protein: Ang mga lentil ay isang mahusay na mapagkukunan ng protina n…" at bounding box center [621, 306] width 258 height 123
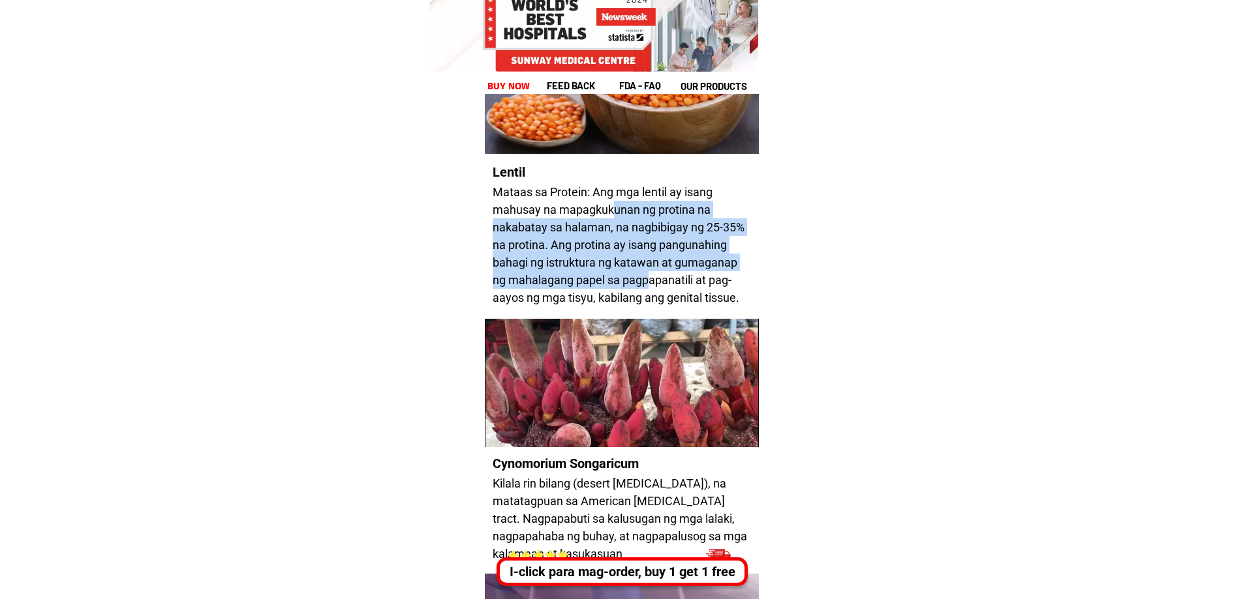
scroll to position [13240, 0]
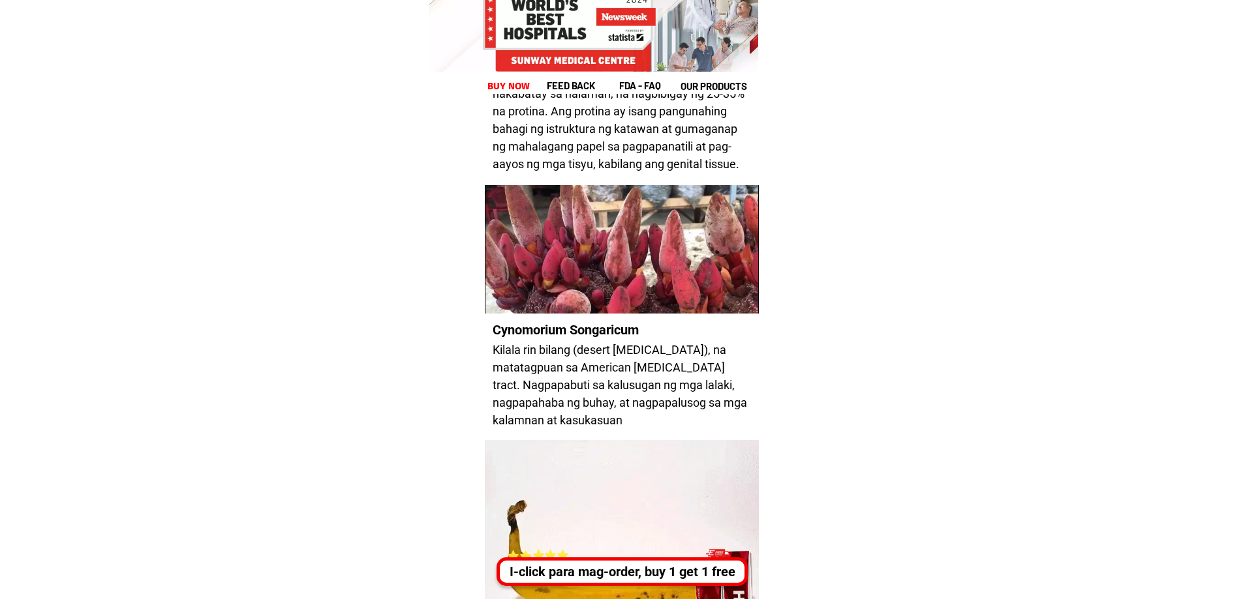
drag, startPoint x: 603, startPoint y: 355, endPoint x: 630, endPoint y: 400, distance: 52.3
click at [630, 400] on h1 "Kilala rin bilang (desert [MEDICAL_DATA]), na matatagpuan sa American [MEDICAL_…" at bounding box center [621, 385] width 258 height 88
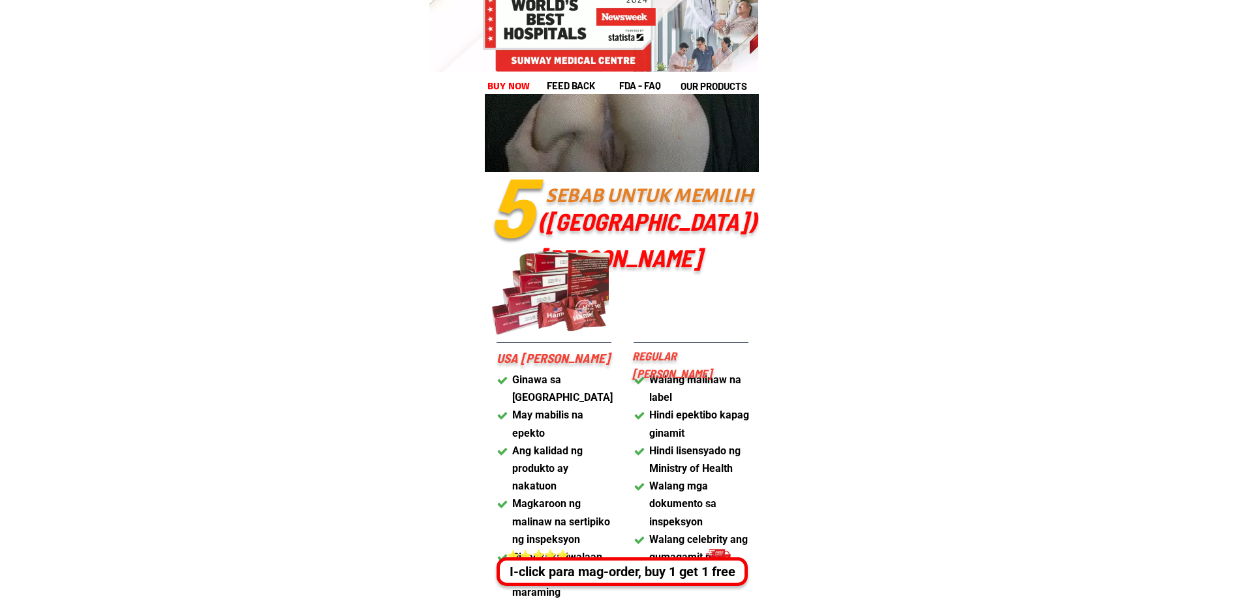
scroll to position [15067, 0]
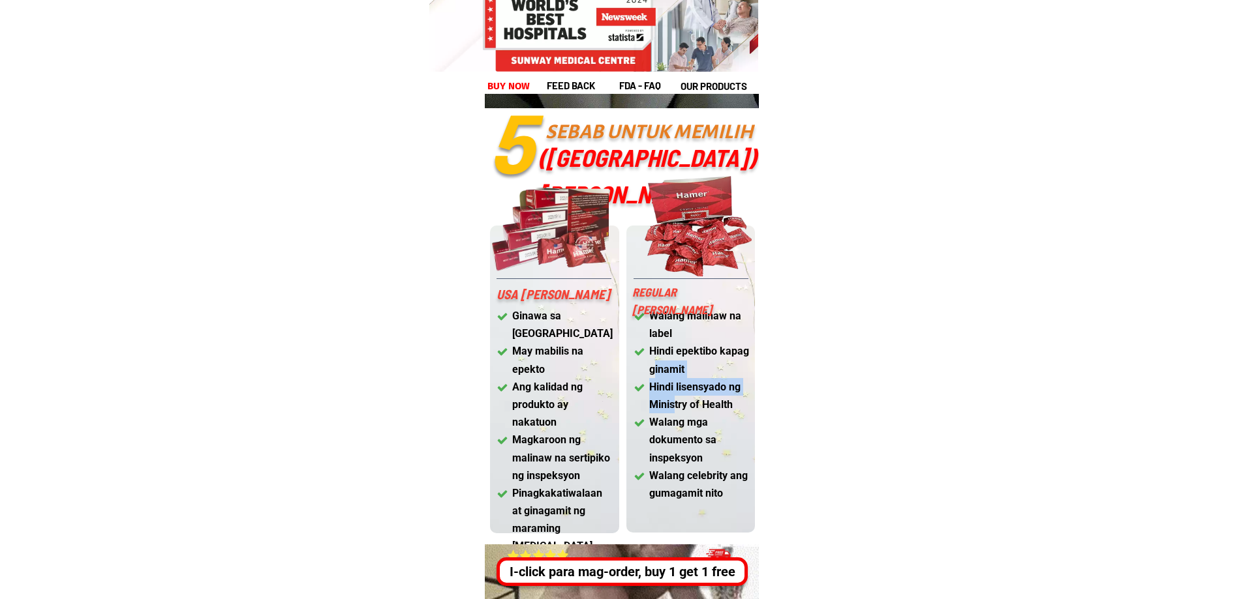
drag, startPoint x: 654, startPoint y: 369, endPoint x: 675, endPoint y: 408, distance: 45.2
click at [675, 408] on ul "Walang malinaw na label Hindi epektibo kapag ginamit Hindi lisensyado ng Minist…" at bounding box center [691, 404] width 116 height 195
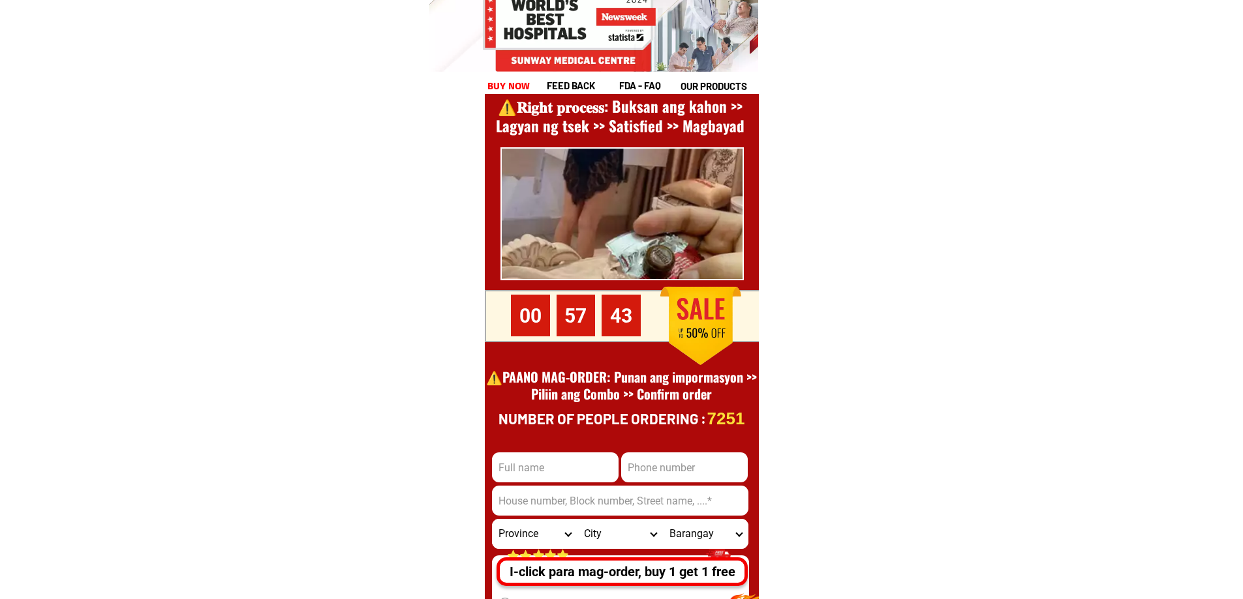
scroll to position [17936, 0]
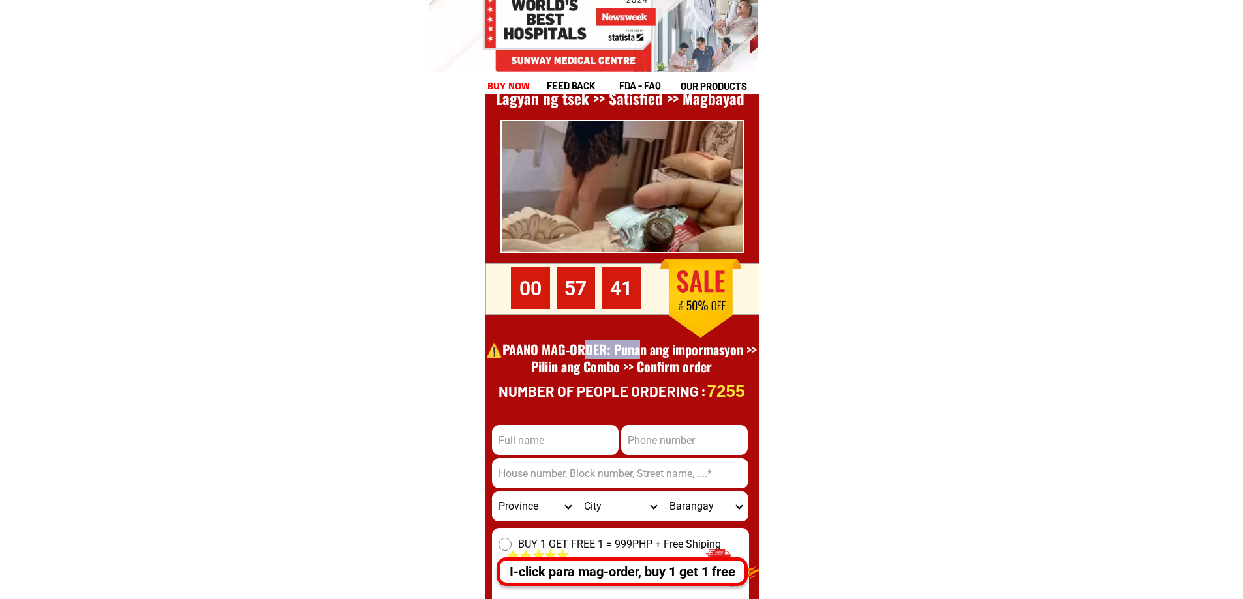
drag, startPoint x: 590, startPoint y: 351, endPoint x: 650, endPoint y: 350, distance: 60.0
click at [650, 350] on h1 "⚠️️PAANO MAG-ORDER: Punan ang impormasyon >> Piliin ang Combo >> Confirm order" at bounding box center [621, 366] width 271 height 51
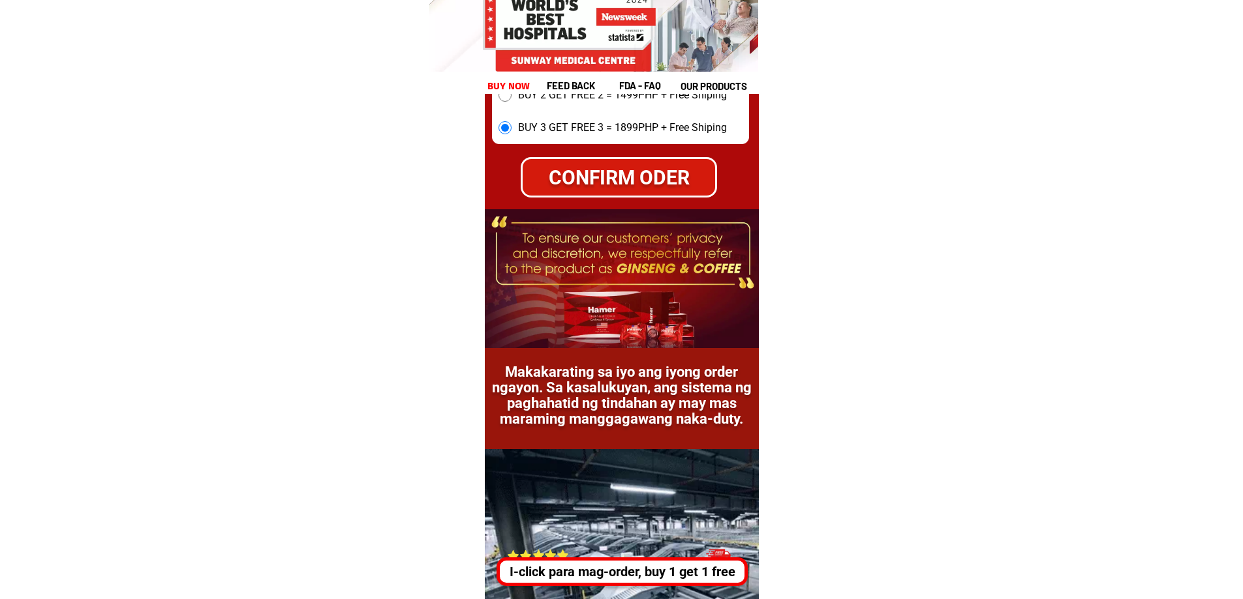
scroll to position [18458, 0]
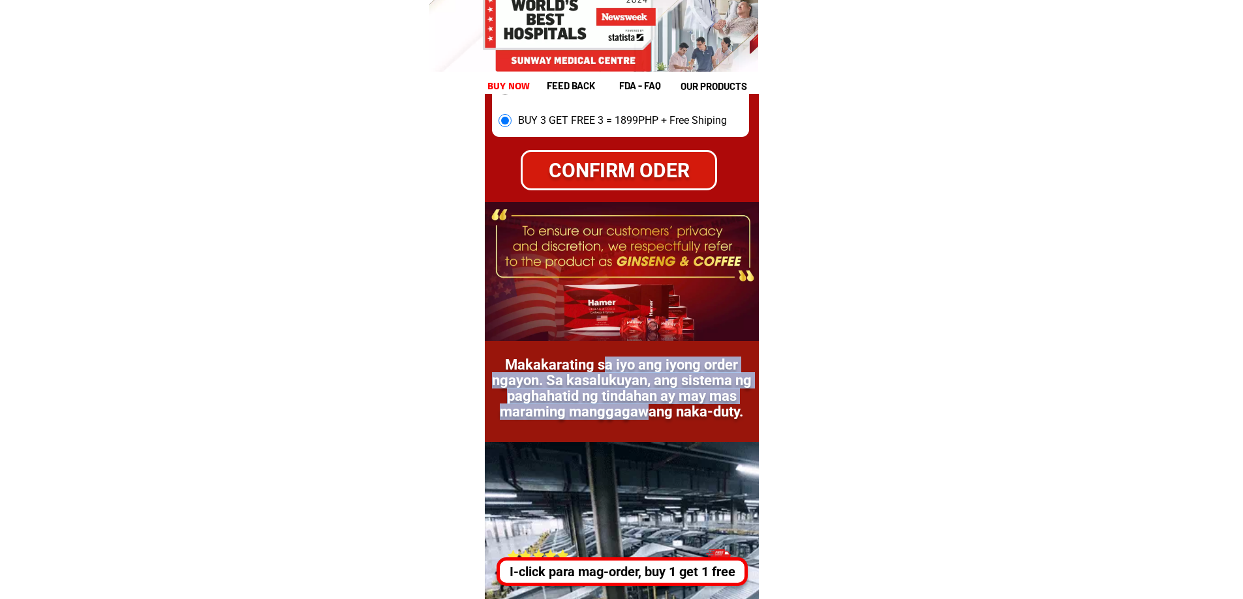
drag, startPoint x: 601, startPoint y: 360, endPoint x: 643, endPoint y: 413, distance: 67.7
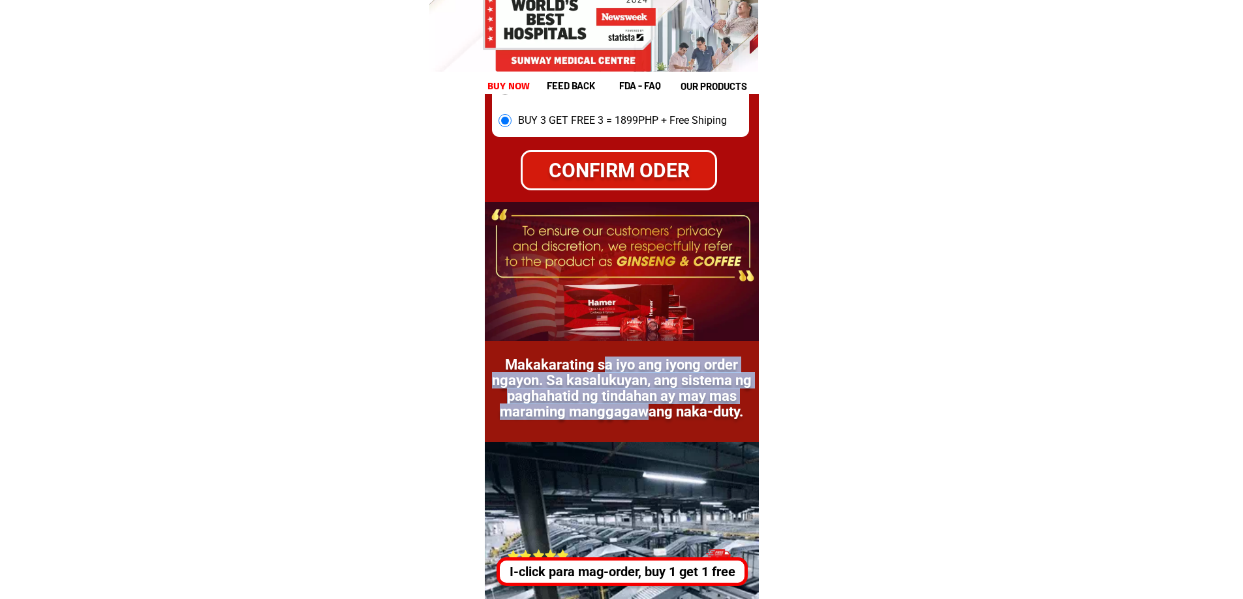
click at [643, 413] on h1 "Makakarating sa iyo ang iyong order ngayon. Sa kasalukuyan, ang sistema ng pagh…" at bounding box center [621, 388] width 260 height 63
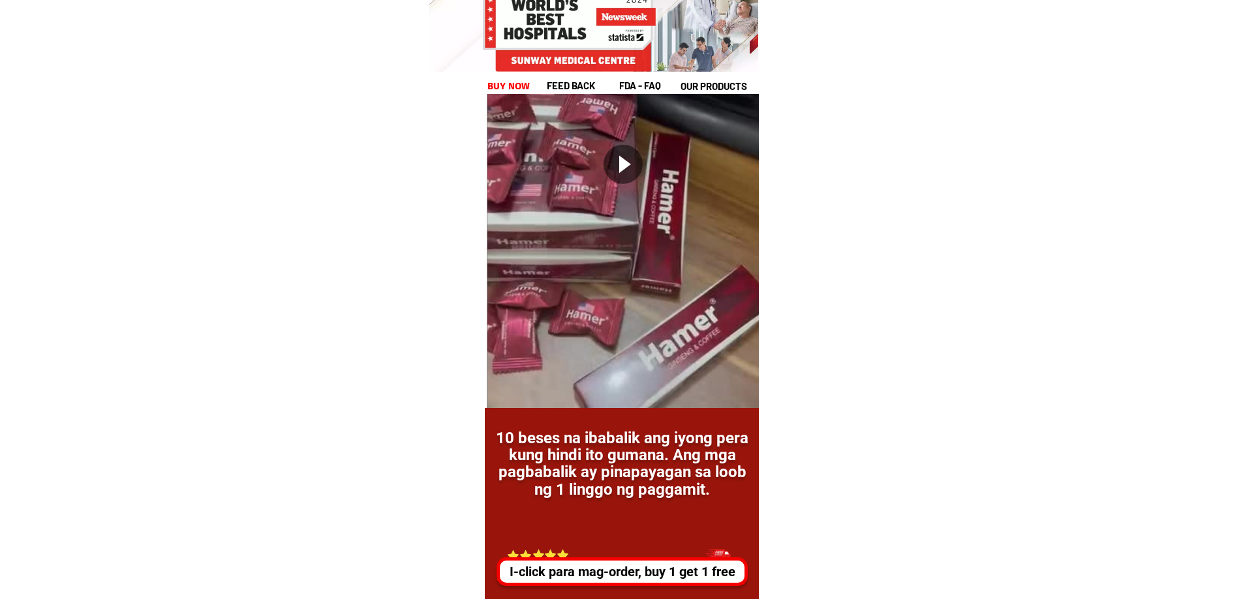
scroll to position [19437, 0]
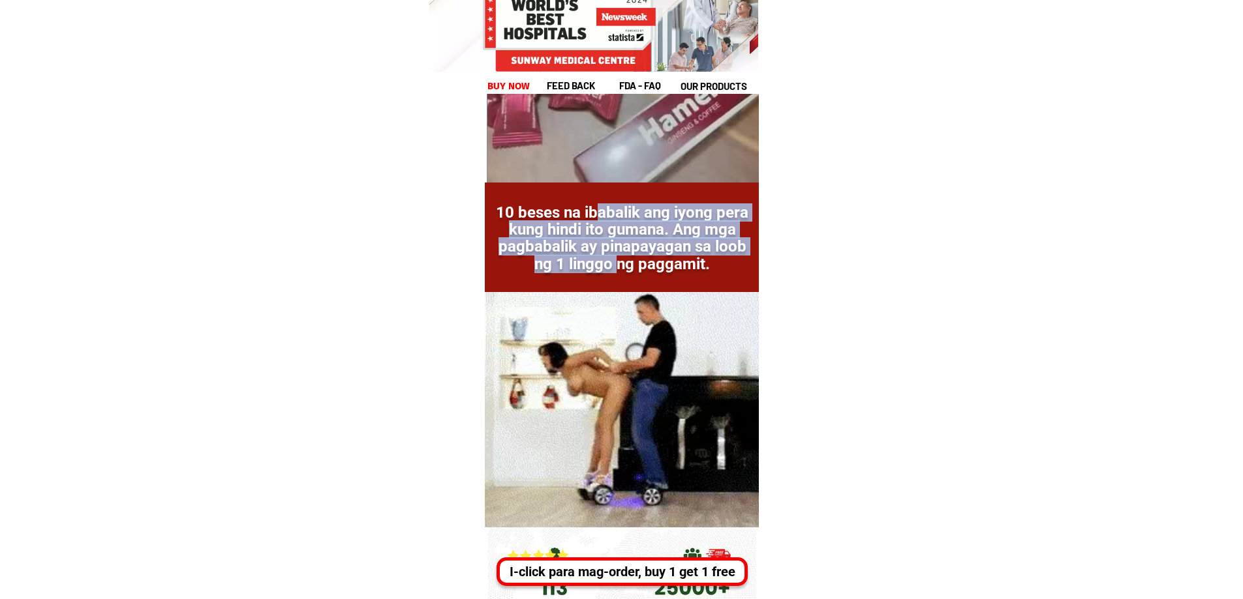
drag, startPoint x: 594, startPoint y: 209, endPoint x: 629, endPoint y: 271, distance: 71.3
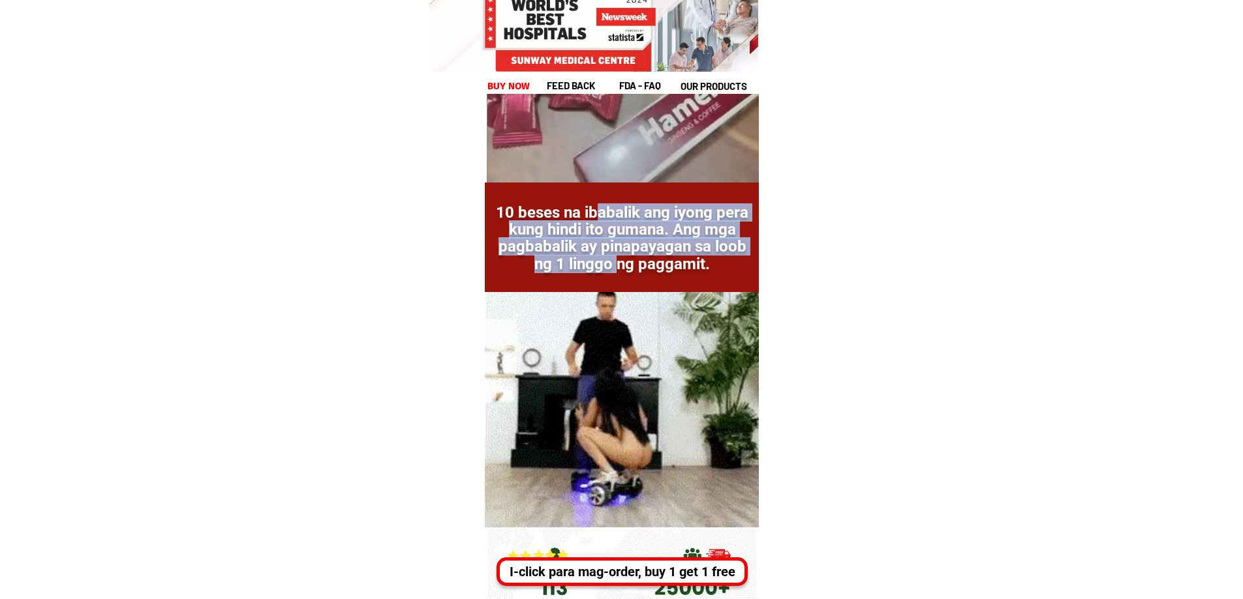
click at [629, 271] on h1 "10 beses na ibabalik ang iyong pera kung hindi ito gumana. Ang mga pagbabalik a…" at bounding box center [622, 238] width 266 height 69
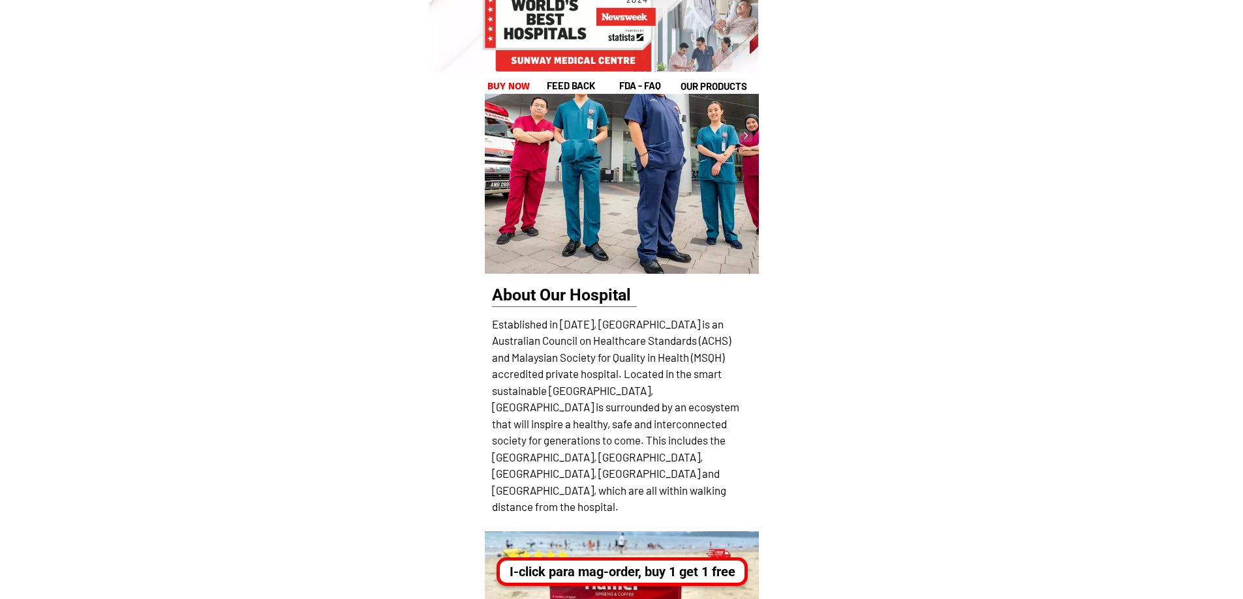
scroll to position [20154, 0]
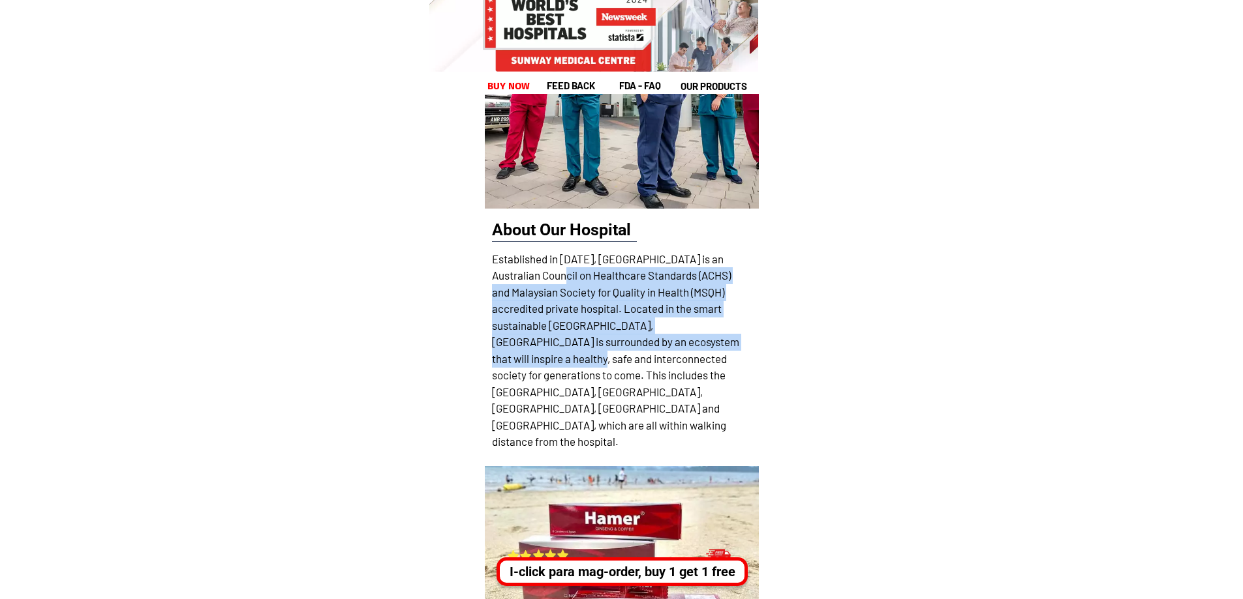
drag, startPoint x: 573, startPoint y: 284, endPoint x: 622, endPoint y: 359, distance: 89.5
click at [622, 359] on h3 "Established in [DATE], [GEOGRAPHIC_DATA] is an Australian Council on Healthcare…" at bounding box center [615, 359] width 247 height 217
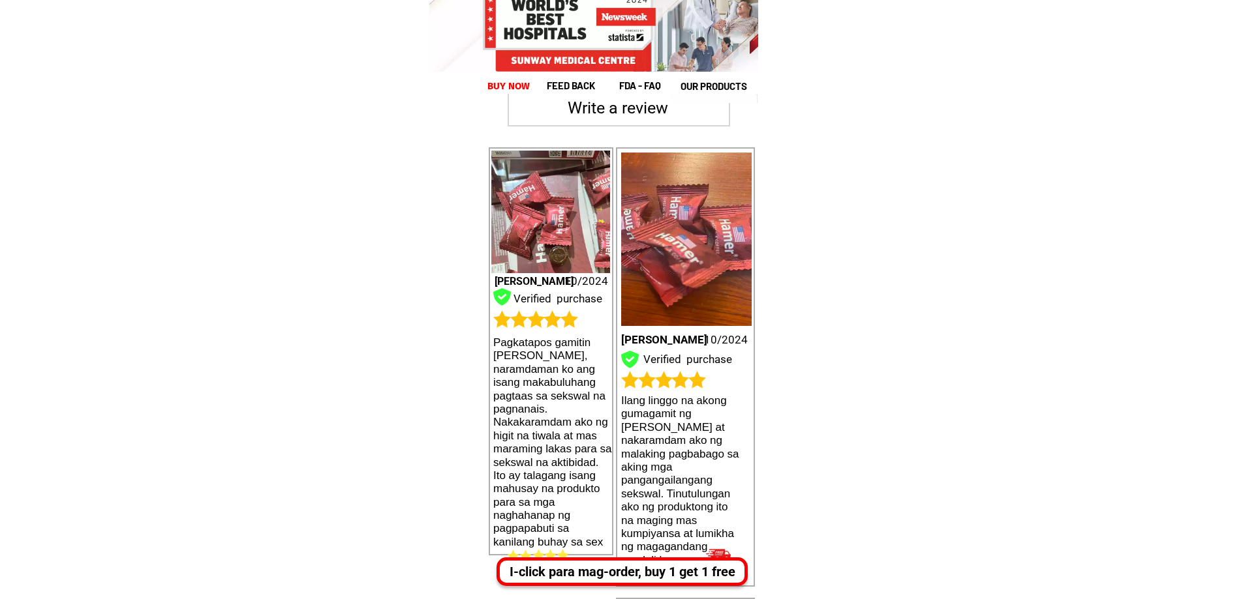
scroll to position [20937, 0]
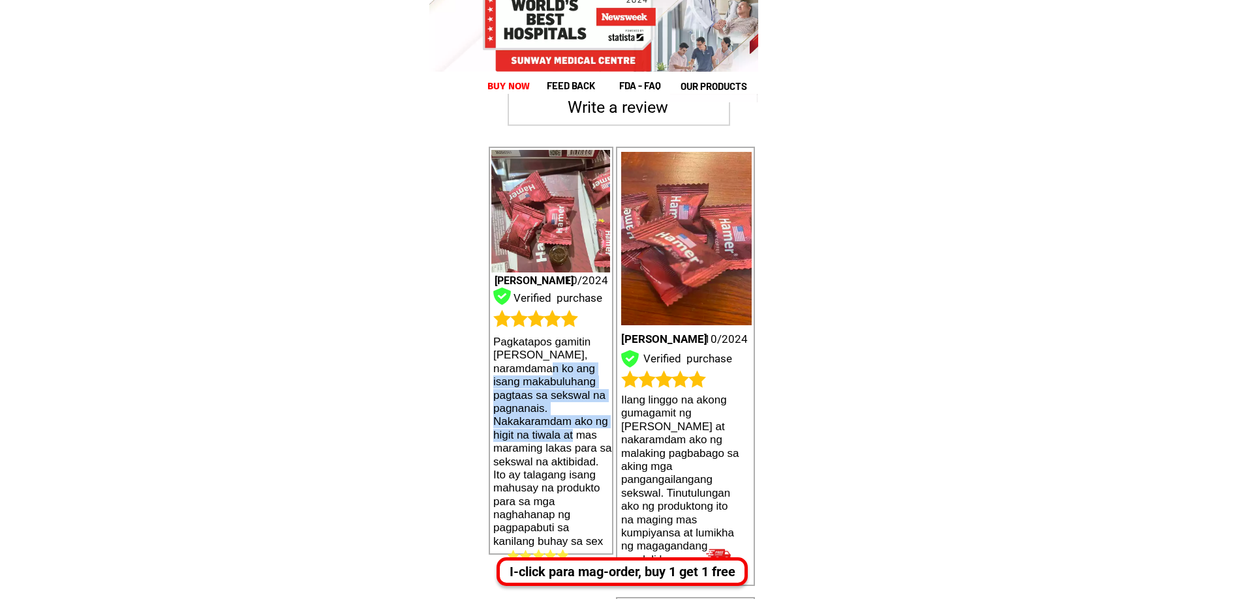
drag, startPoint x: 531, startPoint y: 363, endPoint x: 558, endPoint y: 440, distance: 82.1
click at [558, 440] on h1 "Pagkatapos gamitin [PERSON_NAME], naramdaman ko ang isang makabuluhang pagtaas …" at bounding box center [552, 442] width 119 height 213
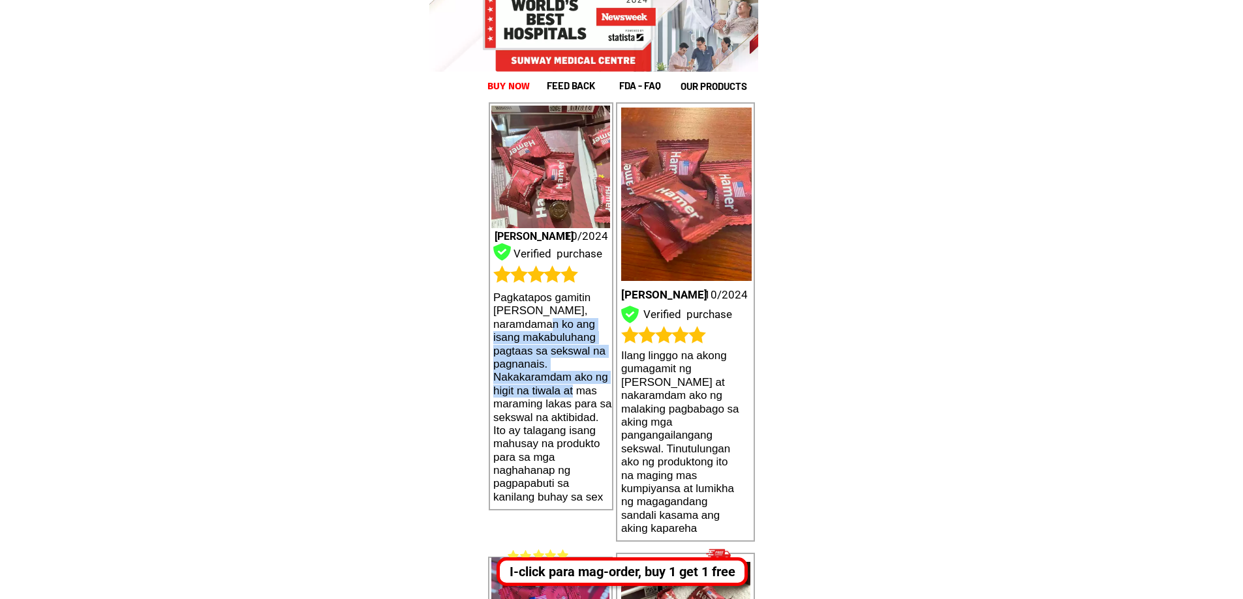
scroll to position [21067, 0]
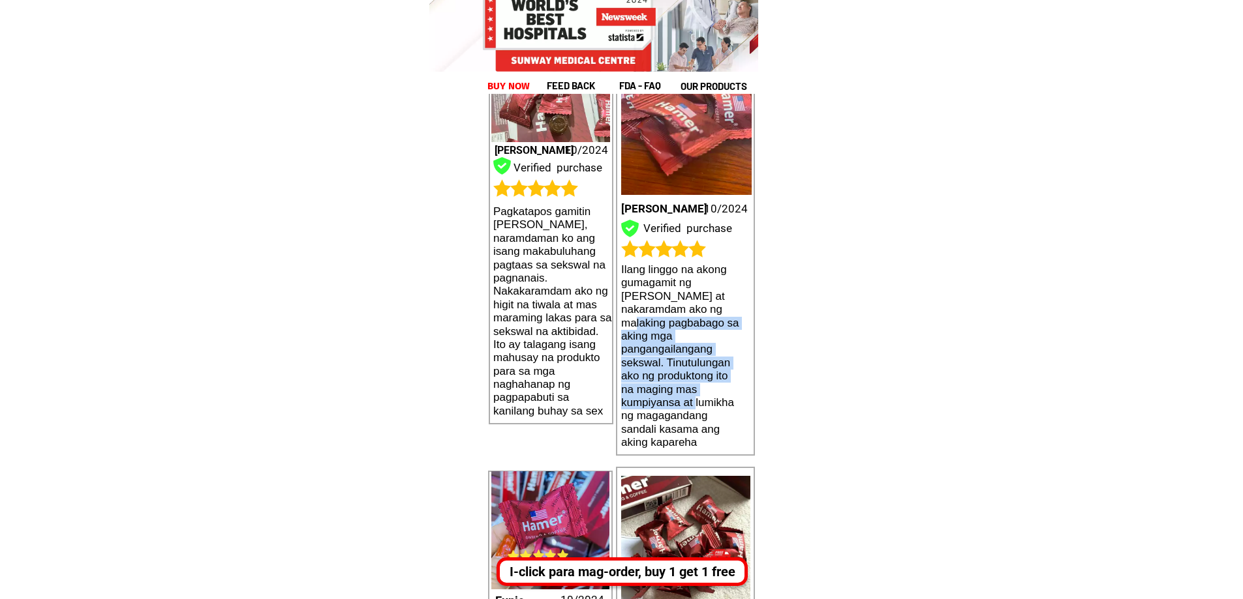
drag, startPoint x: 642, startPoint y: 319, endPoint x: 699, endPoint y: 403, distance: 101.5
click at [699, 403] on h1 "Ilang linggo na akong gumagamit ng [PERSON_NAME] at nakaramdam ako ng malaking …" at bounding box center [680, 357] width 119 height 186
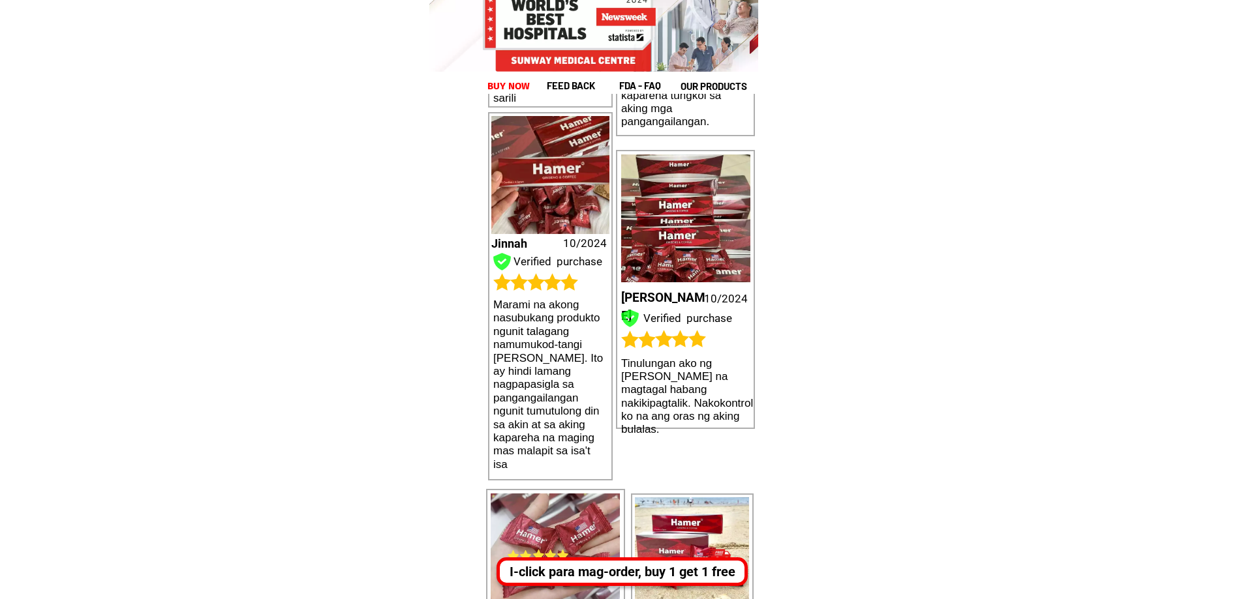
scroll to position [21785, 0]
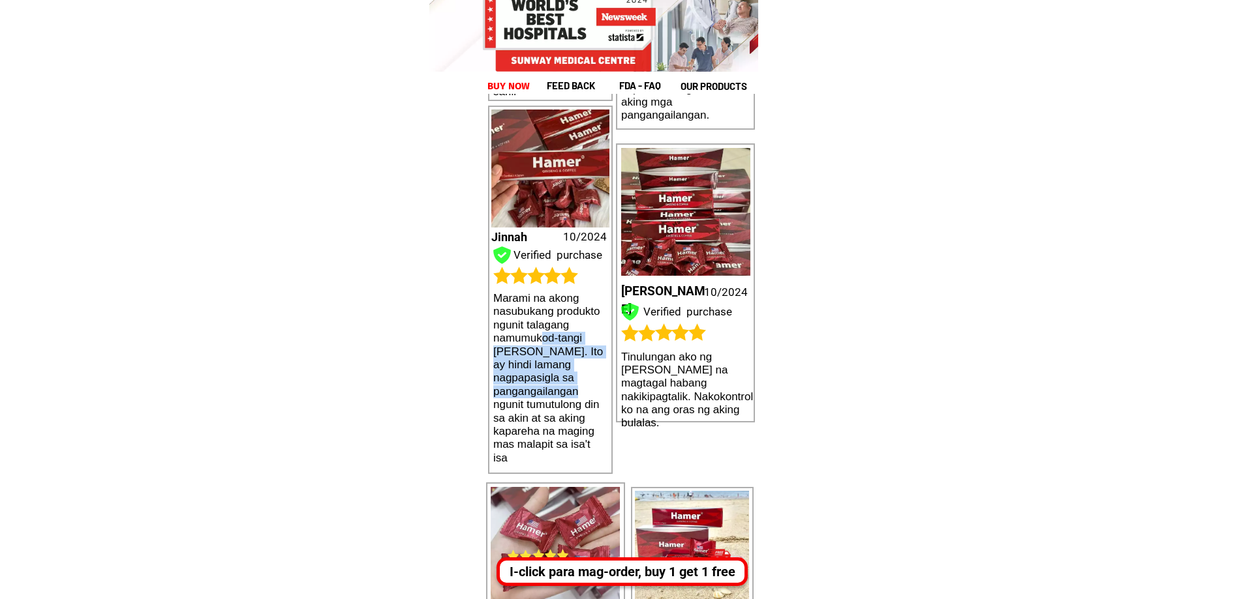
drag, startPoint x: 543, startPoint y: 341, endPoint x: 560, endPoint y: 391, distance: 53.0
click at [560, 391] on h1 "Marami na akong nasubukang produkto ngunit talagang namumukod-tangi [PERSON_NAM…" at bounding box center [550, 378] width 114 height 173
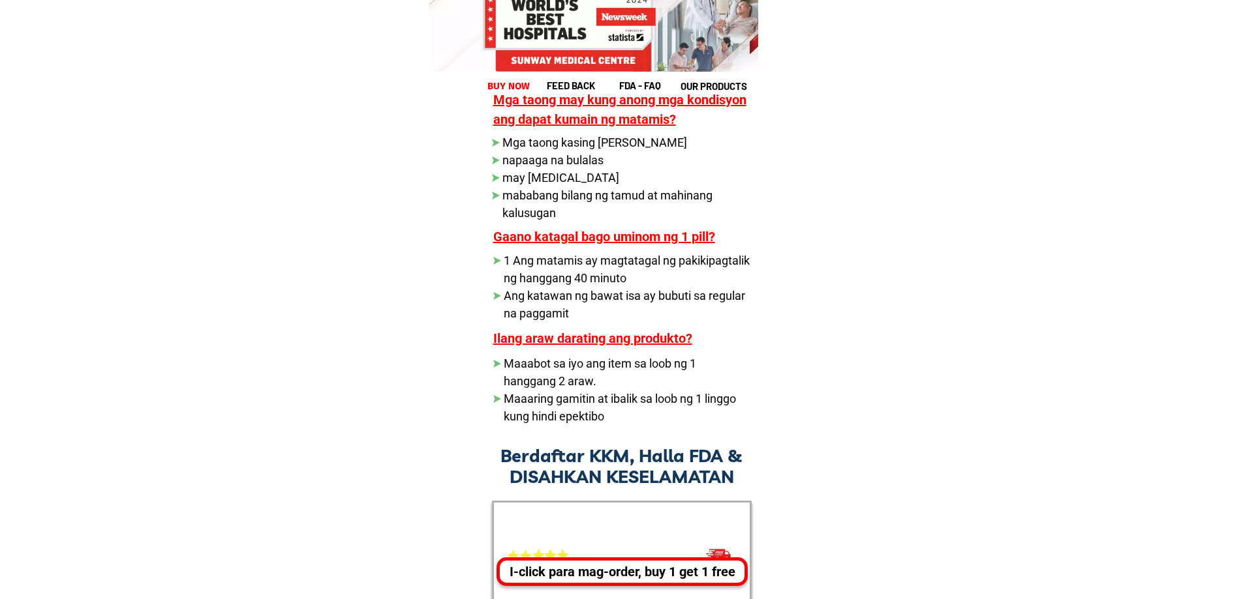
scroll to position [22763, 0]
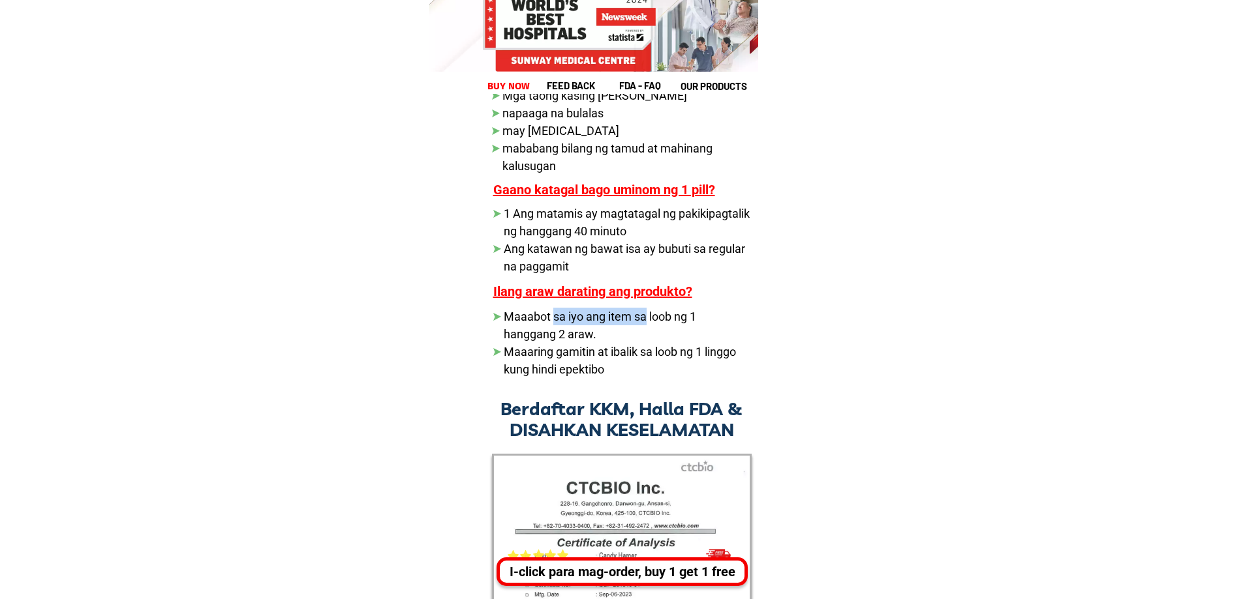
drag, startPoint x: 553, startPoint y: 316, endPoint x: 647, endPoint y: 320, distance: 94.0
click at [647, 320] on li "Maaabot sa iyo ang item sa loob ng 1 hanggang 2 araw." at bounding box center [617, 325] width 249 height 35
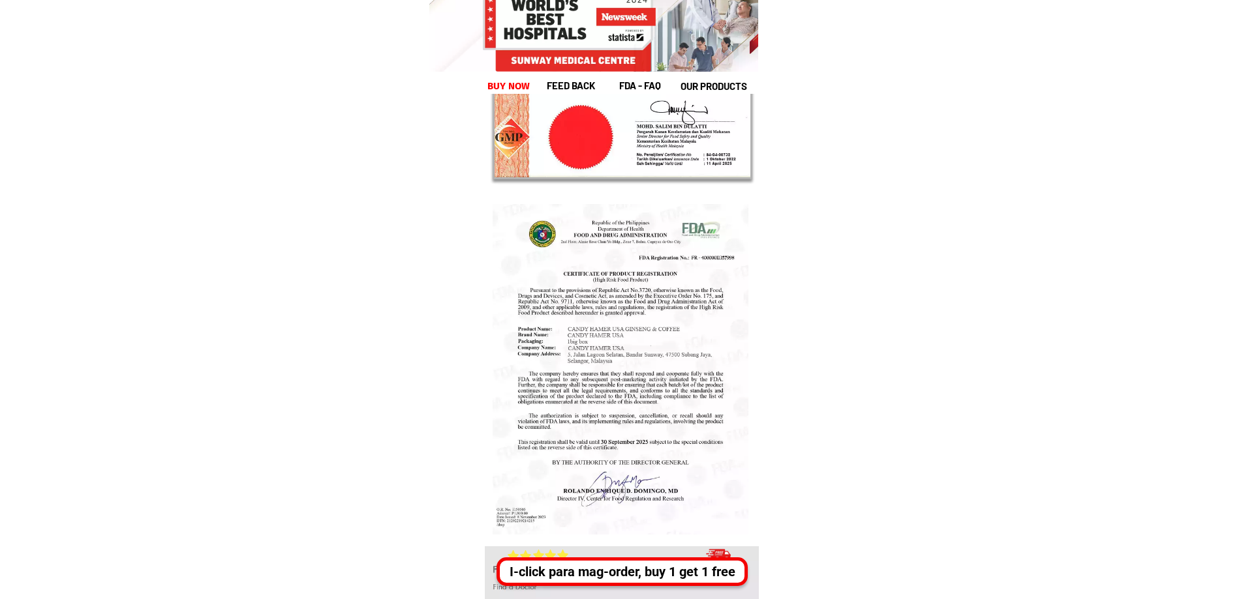
scroll to position [24589, 0]
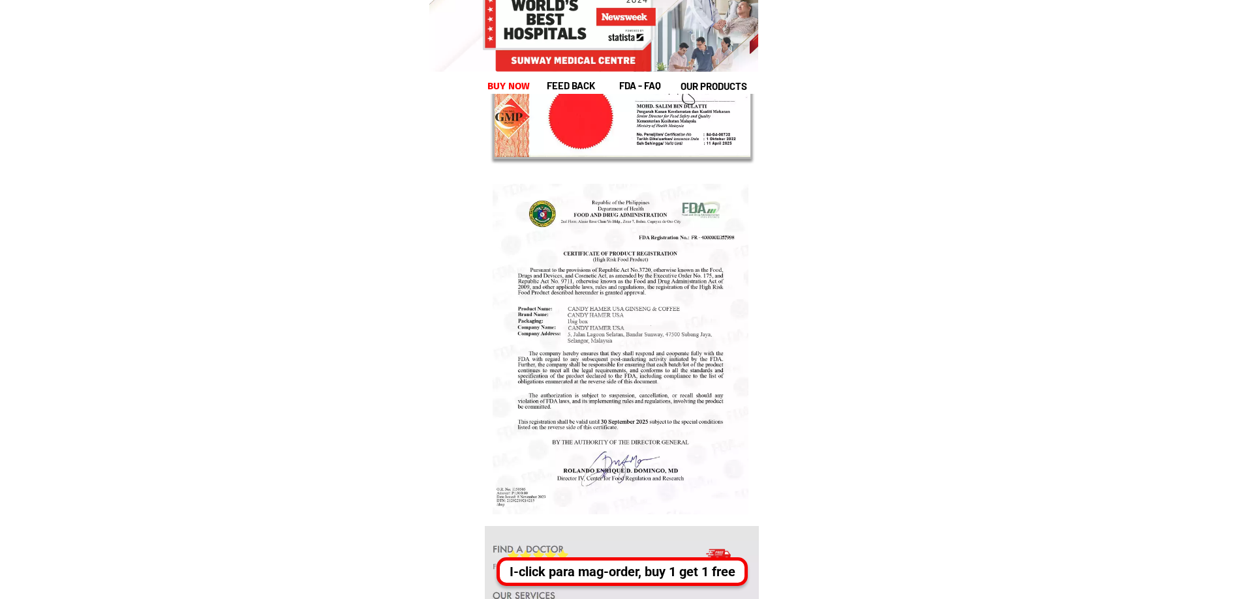
drag, startPoint x: 583, startPoint y: 280, endPoint x: 652, endPoint y: 322, distance: 80.2
click at [652, 322] on div at bounding box center [620, 349] width 256 height 331
drag, startPoint x: 541, startPoint y: 263, endPoint x: 636, endPoint y: 375, distance: 146.7
click at [636, 375] on div at bounding box center [620, 349] width 256 height 331
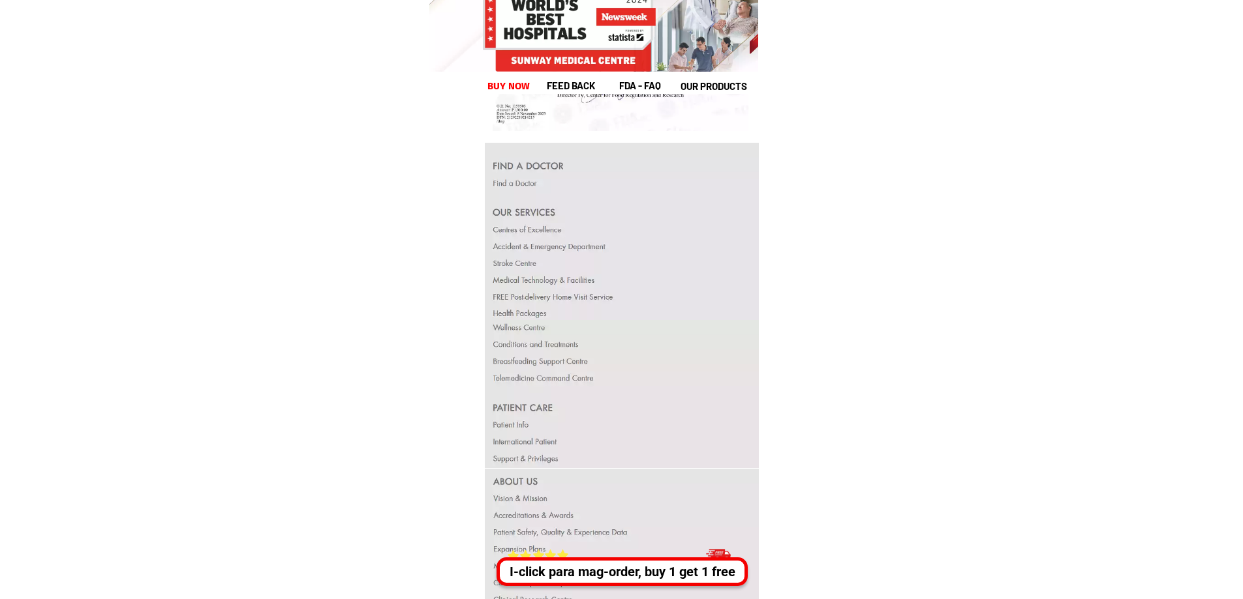
scroll to position [24981, 0]
drag, startPoint x: 540, startPoint y: 267, endPoint x: 536, endPoint y: 357, distance: 90.7
click at [536, 357] on div "+ 1153762109 + 1153762109 I-click para mag-order, buy 1 get 1 free" at bounding box center [622, 486] width 274 height 702
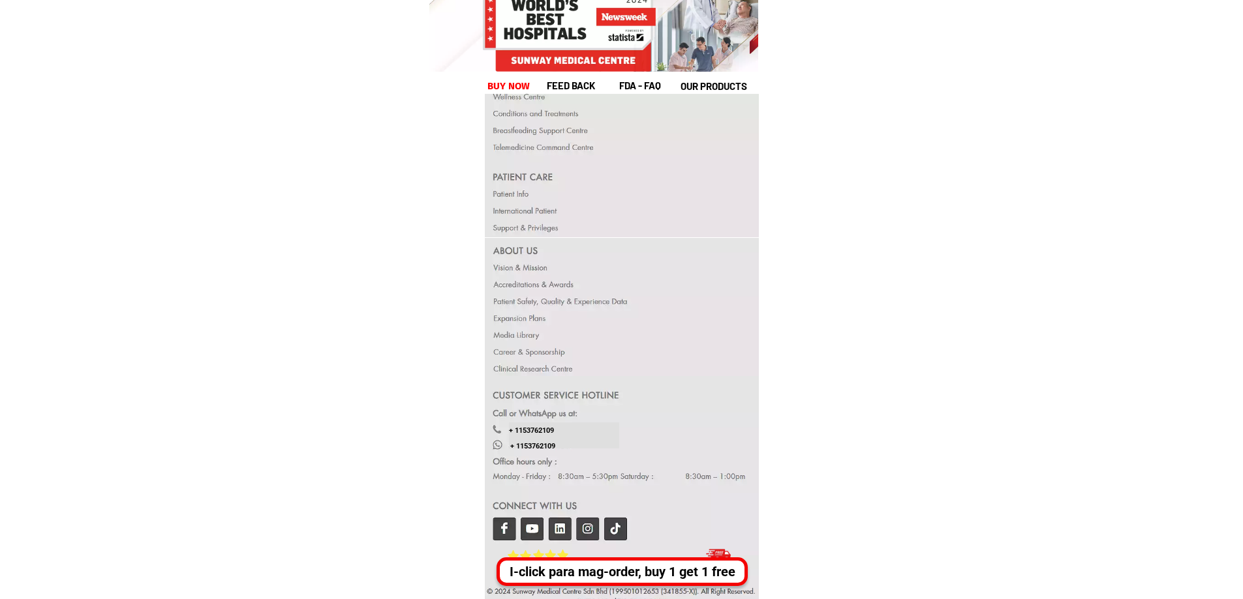
scroll to position [25217, 0]
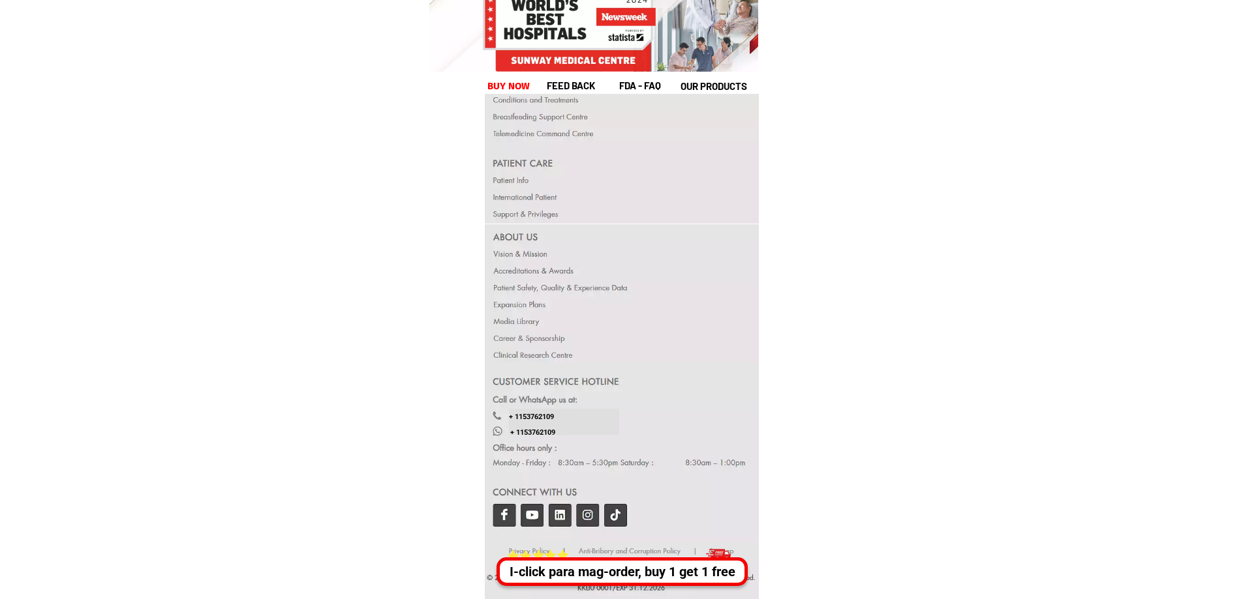
click at [505, 515] on div at bounding box center [622, 452] width 275 height 179
click at [538, 511] on div at bounding box center [622, 452] width 275 height 179
click at [562, 517] on div at bounding box center [622, 452] width 275 height 179
click at [588, 515] on div at bounding box center [622, 452] width 275 height 179
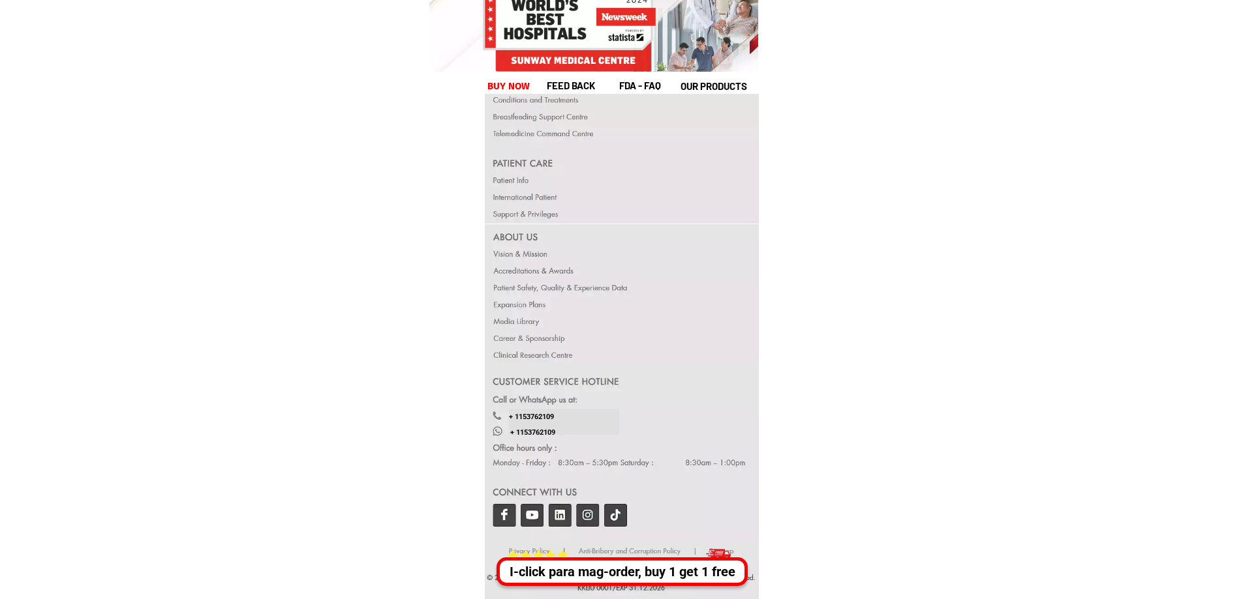
click at [620, 514] on div at bounding box center [622, 452] width 275 height 179
